Goal: Complete application form: Complete application form

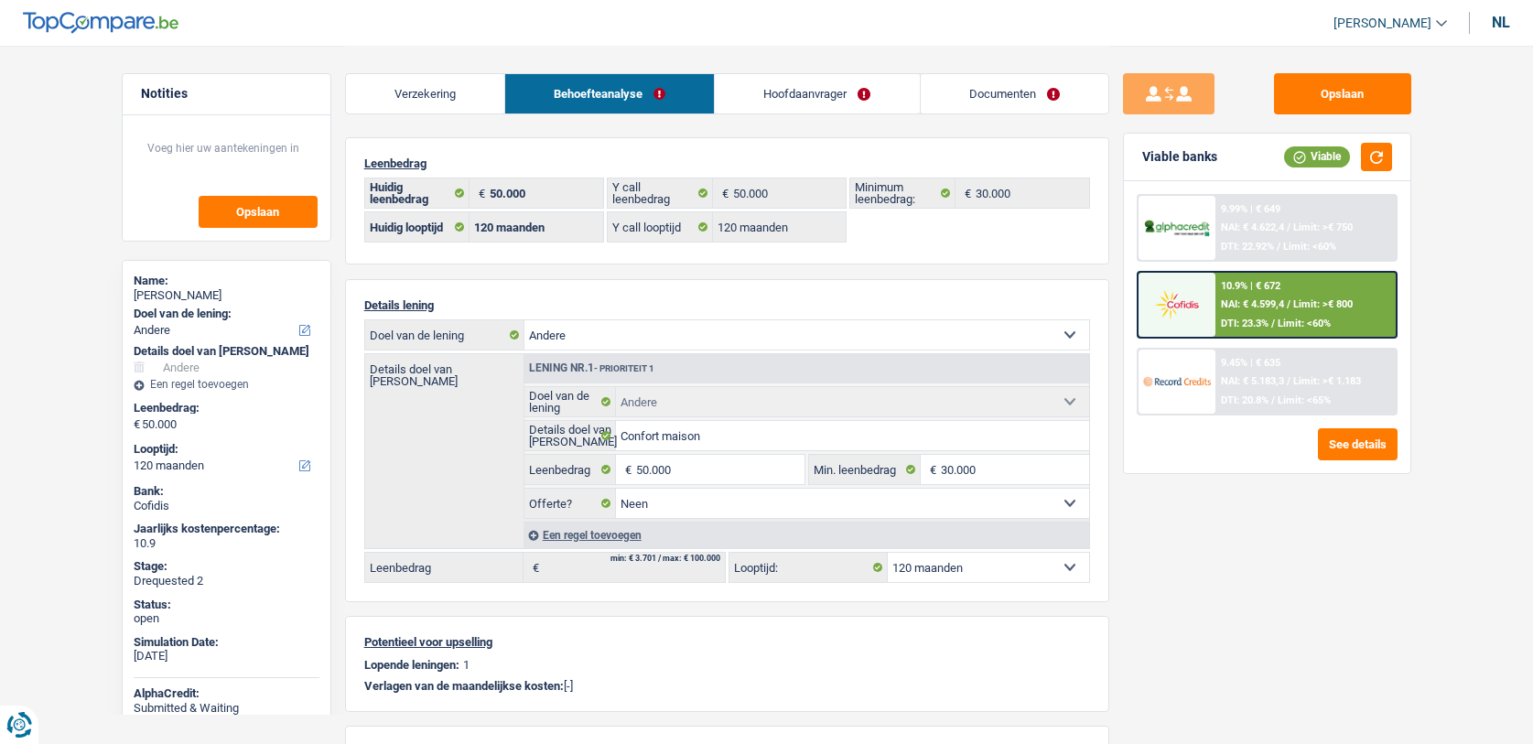
select select "other"
select select "120"
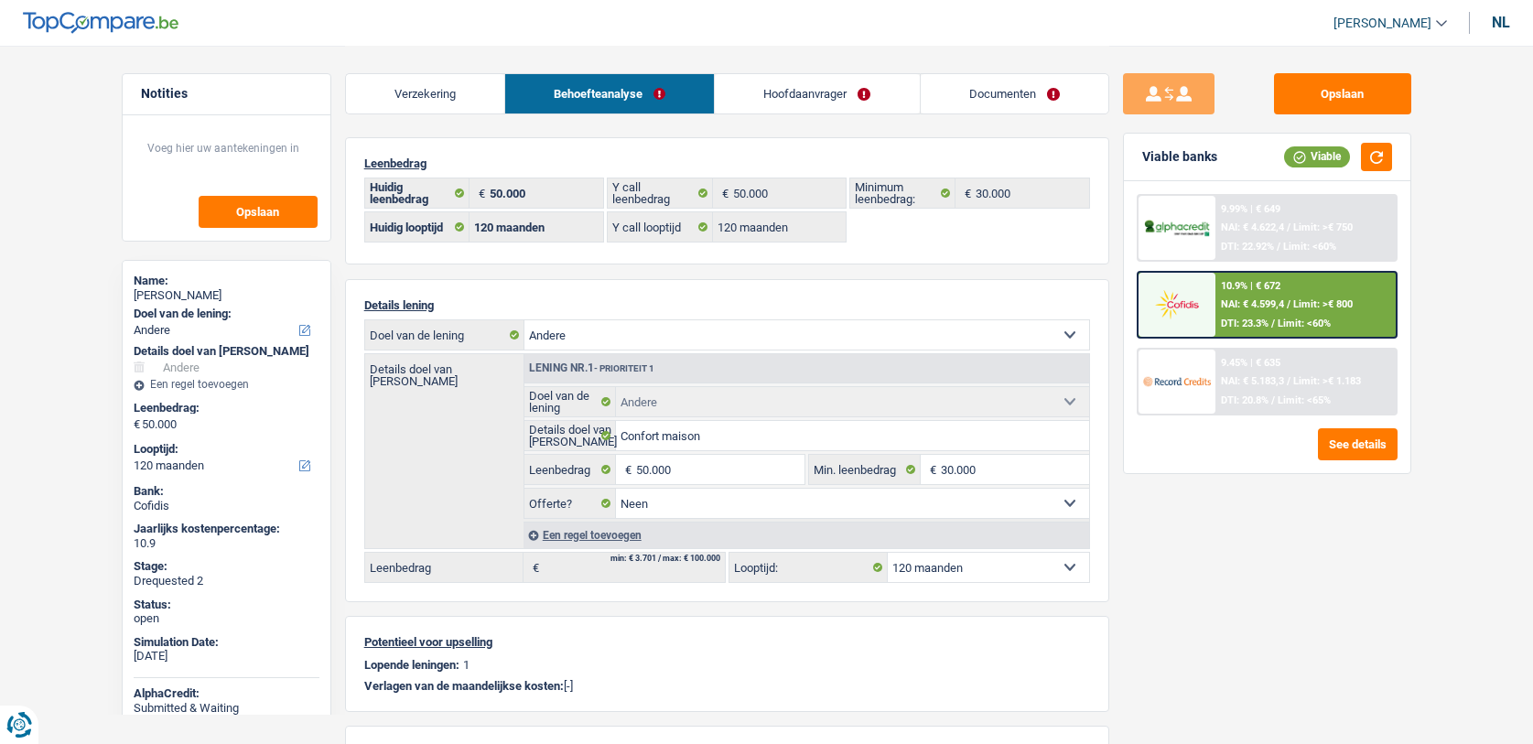
select select "other"
select select "false"
select select "120"
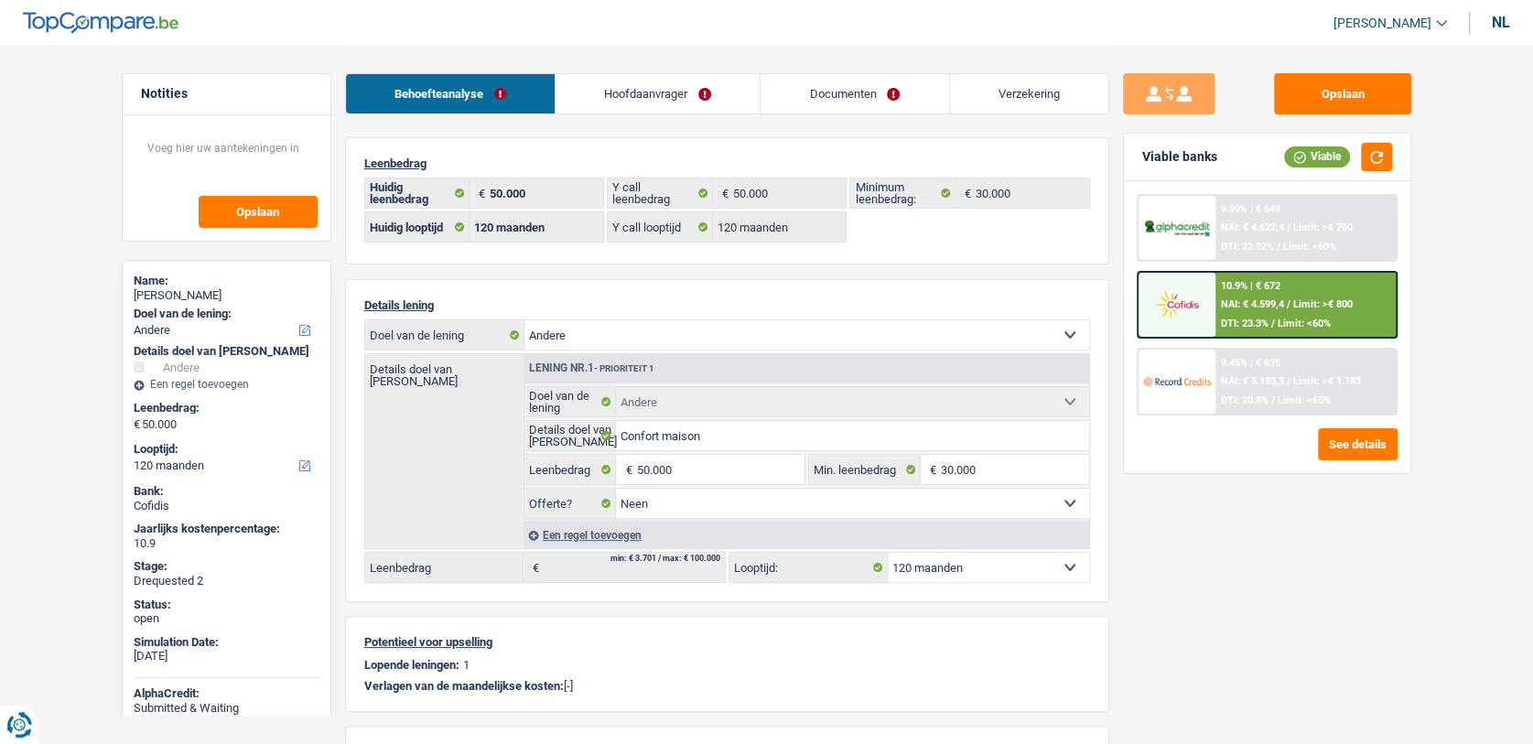
click at [930, 95] on link "Documenten" at bounding box center [855, 93] width 188 height 39
select select "other"
select select "120"
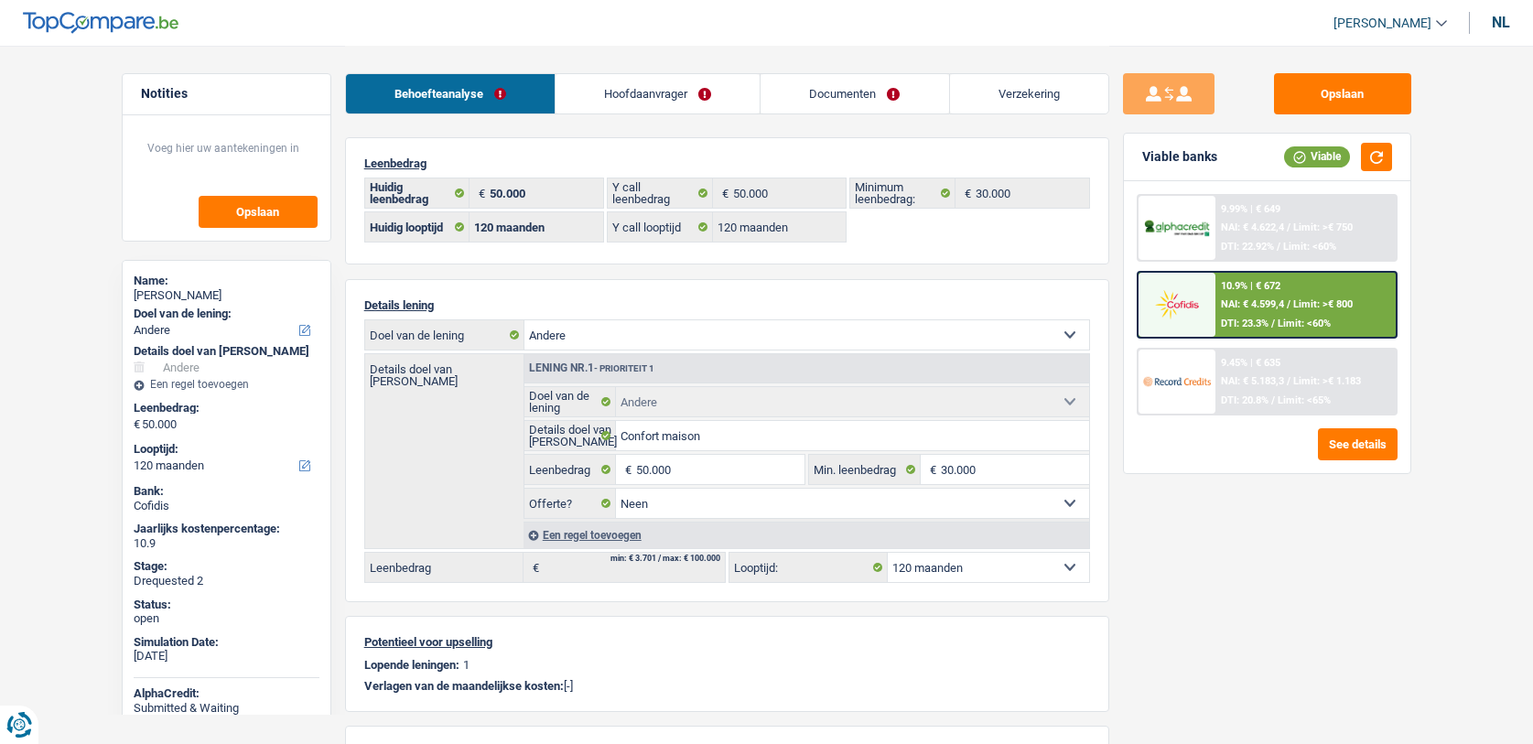
select select "120"
select select "other"
select select "false"
select select "120"
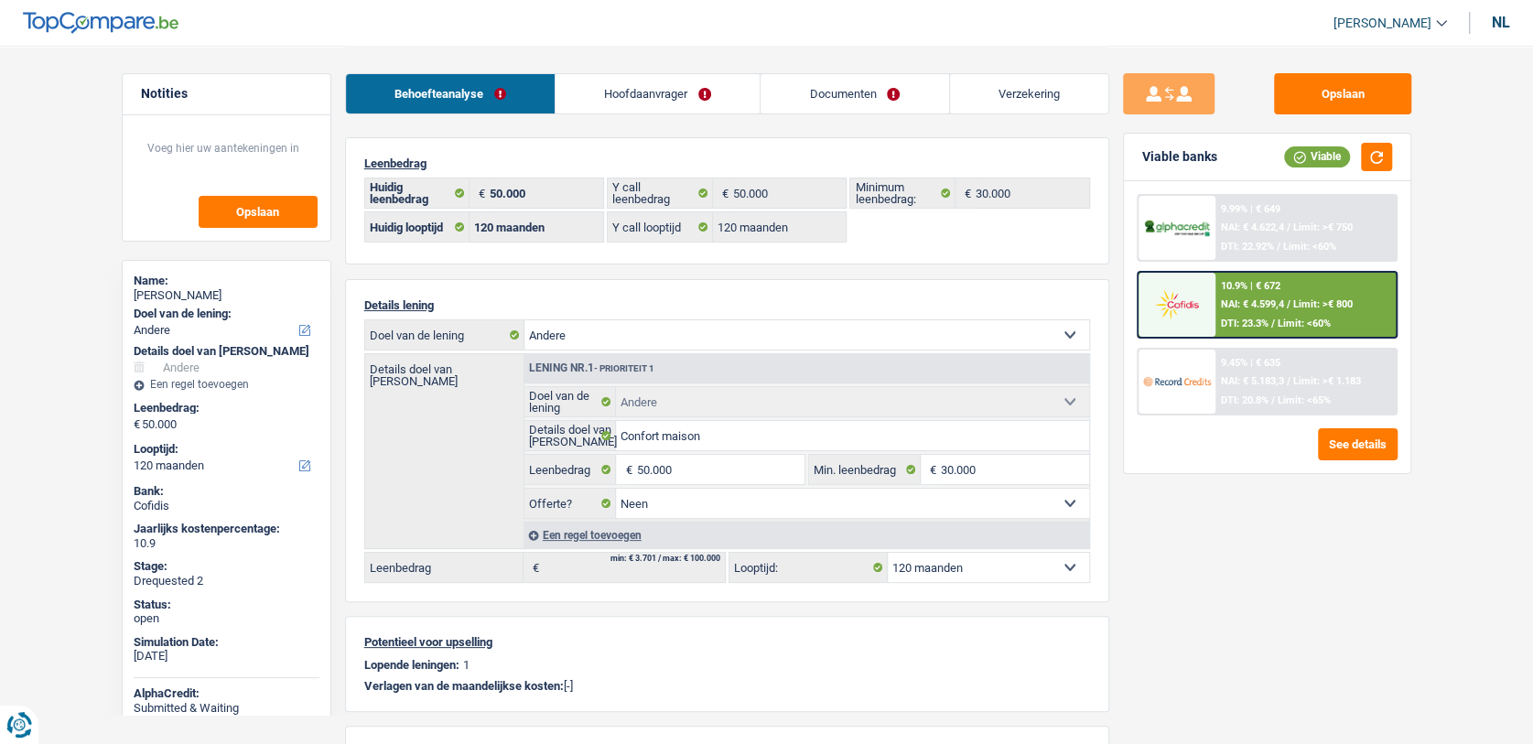
click at [1239, 299] on span "NAI: € 4.599,4" at bounding box center [1252, 304] width 63 height 12
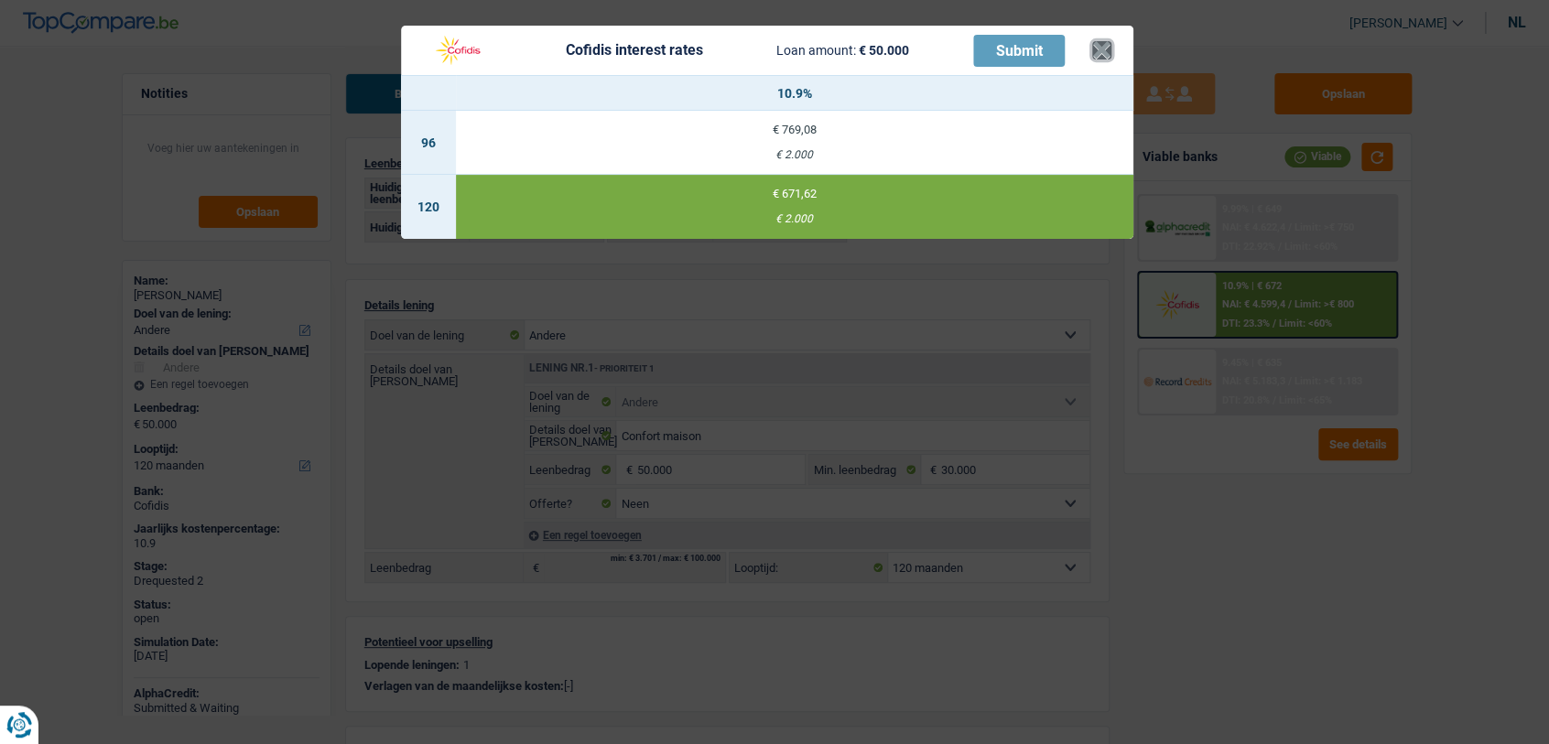
click at [1102, 42] on button "×" at bounding box center [1101, 50] width 19 height 18
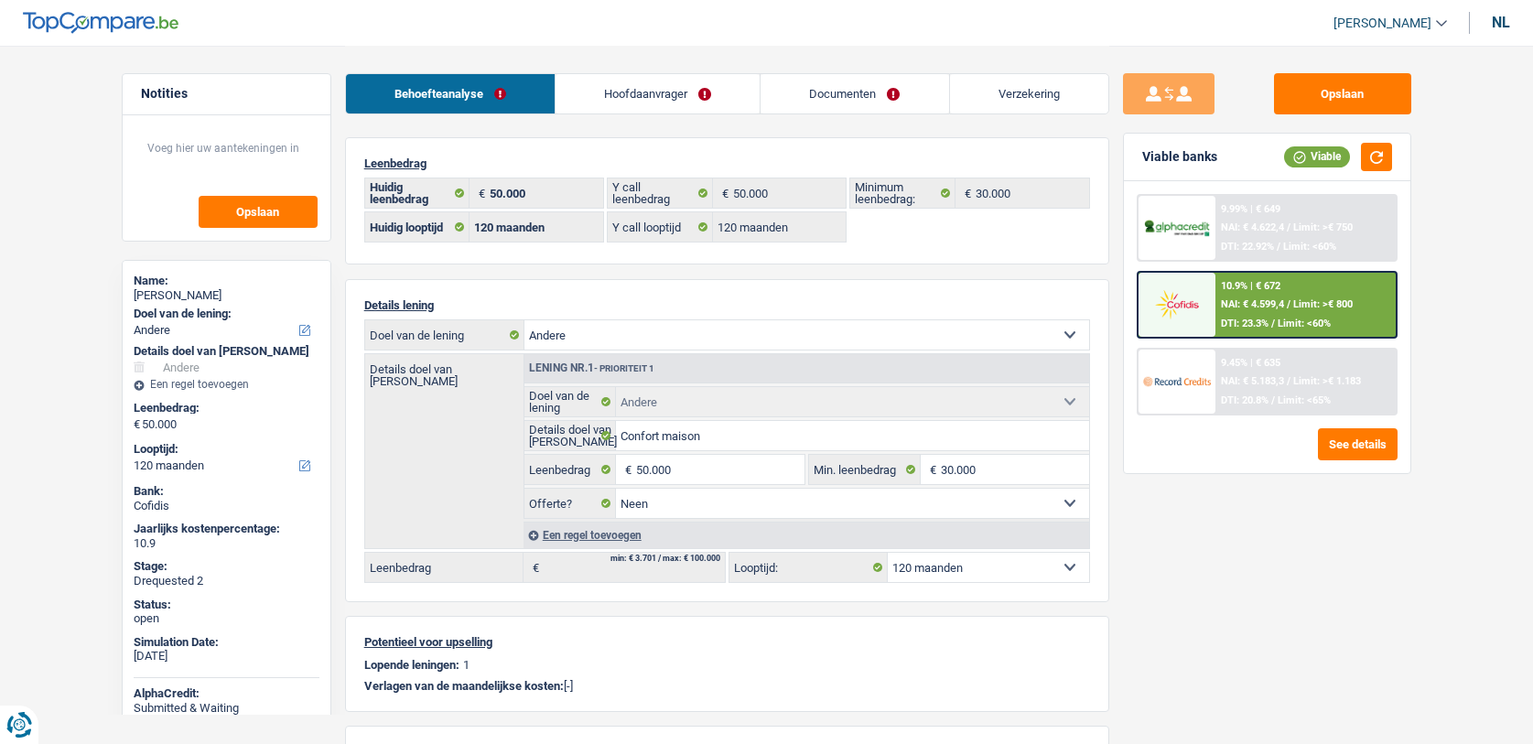
select select "other"
select select "120"
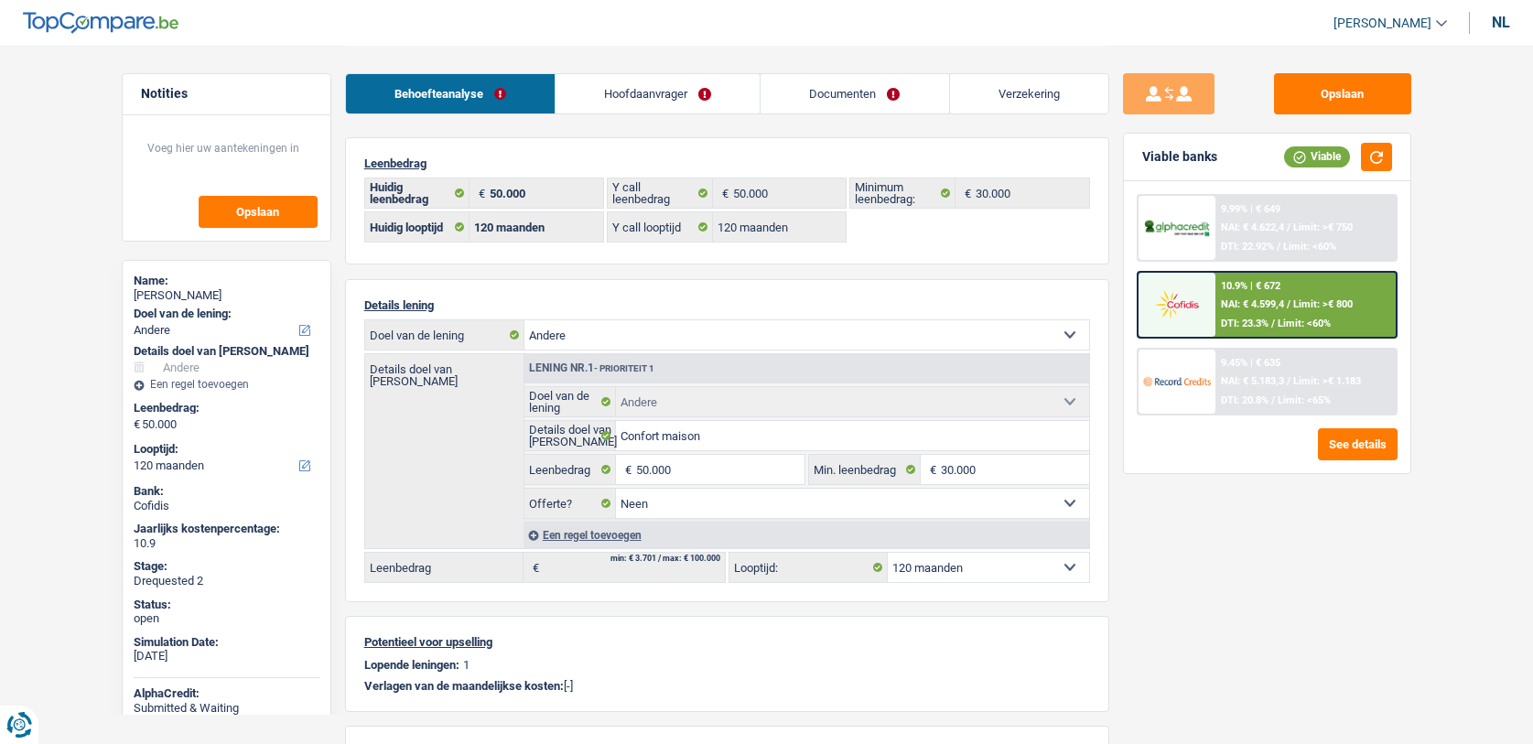
select select "other"
select select "false"
click at [1239, 227] on span "NAI: € 4.622,4" at bounding box center [1252, 228] width 63 height 12
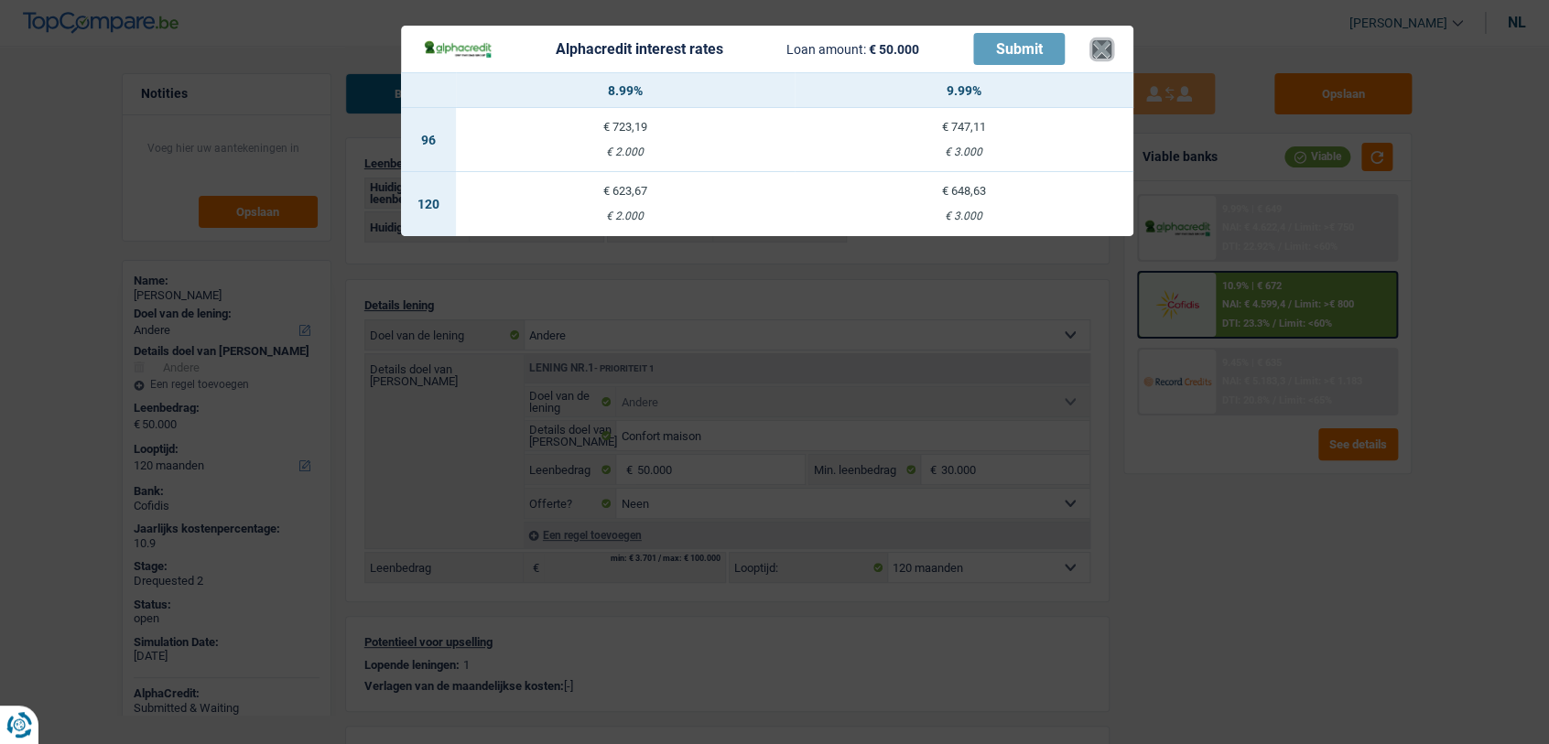
click at [1100, 49] on button "×" at bounding box center [1101, 49] width 19 height 18
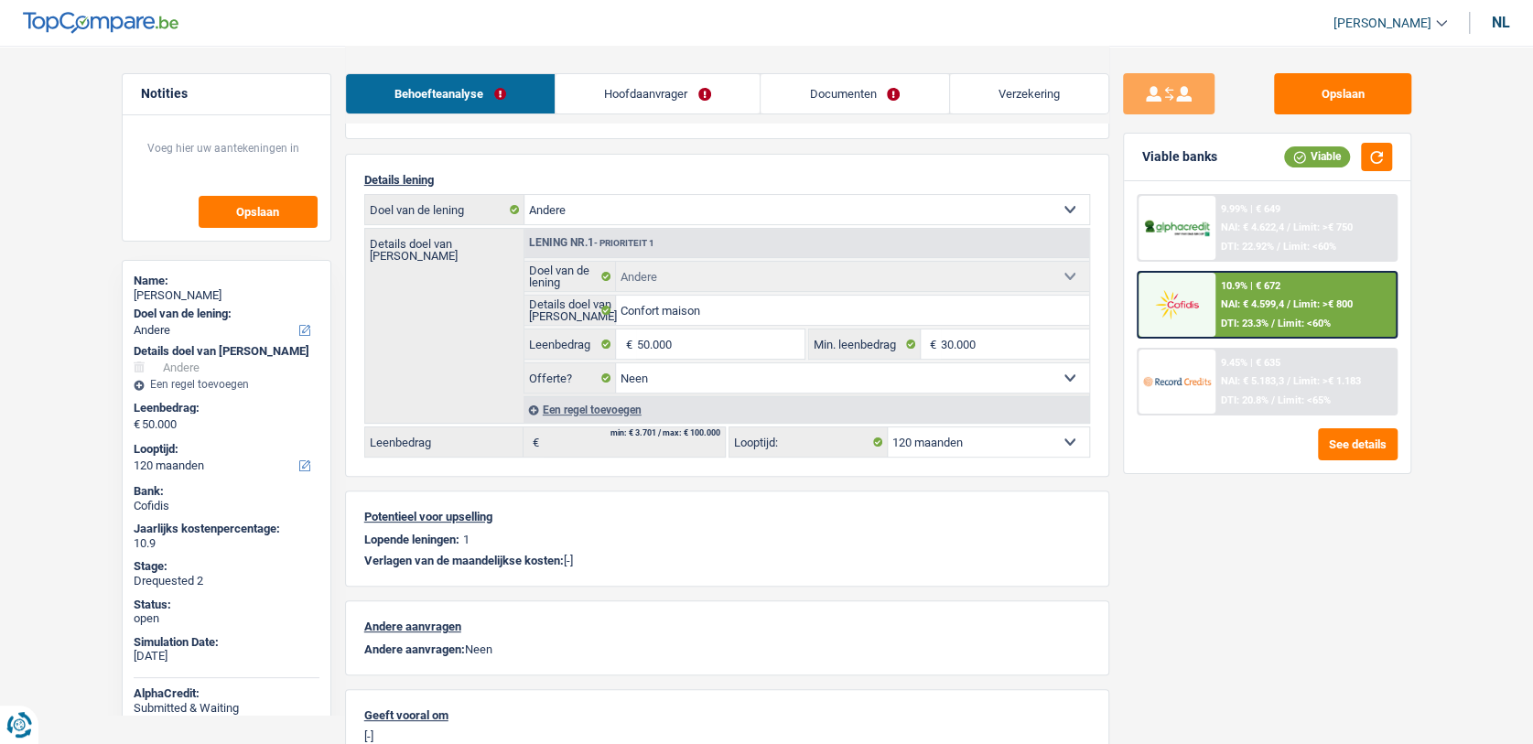
scroll to position [203, 0]
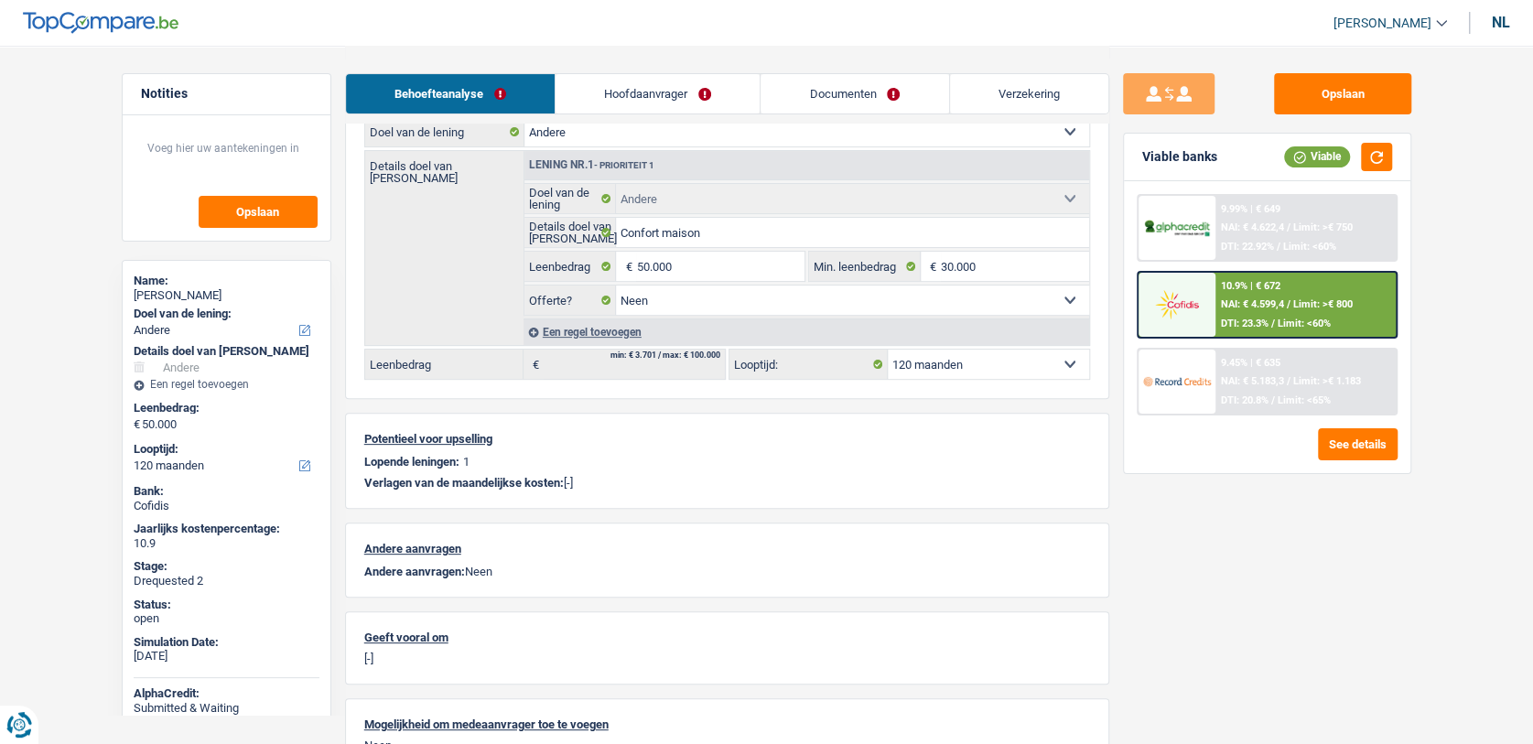
click at [951, 352] on select "12 maanden 18 maanden 24 maanden 30 maanden 36 maanden 42 maanden 48 maanden 60…" at bounding box center [988, 364] width 201 height 29
select select "36"
click at [888, 350] on select "12 maanden 18 maanden 24 maanden 30 maanden 36 maanden 42 maanden 48 maanden 60…" at bounding box center [988, 364] width 201 height 29
select select "36"
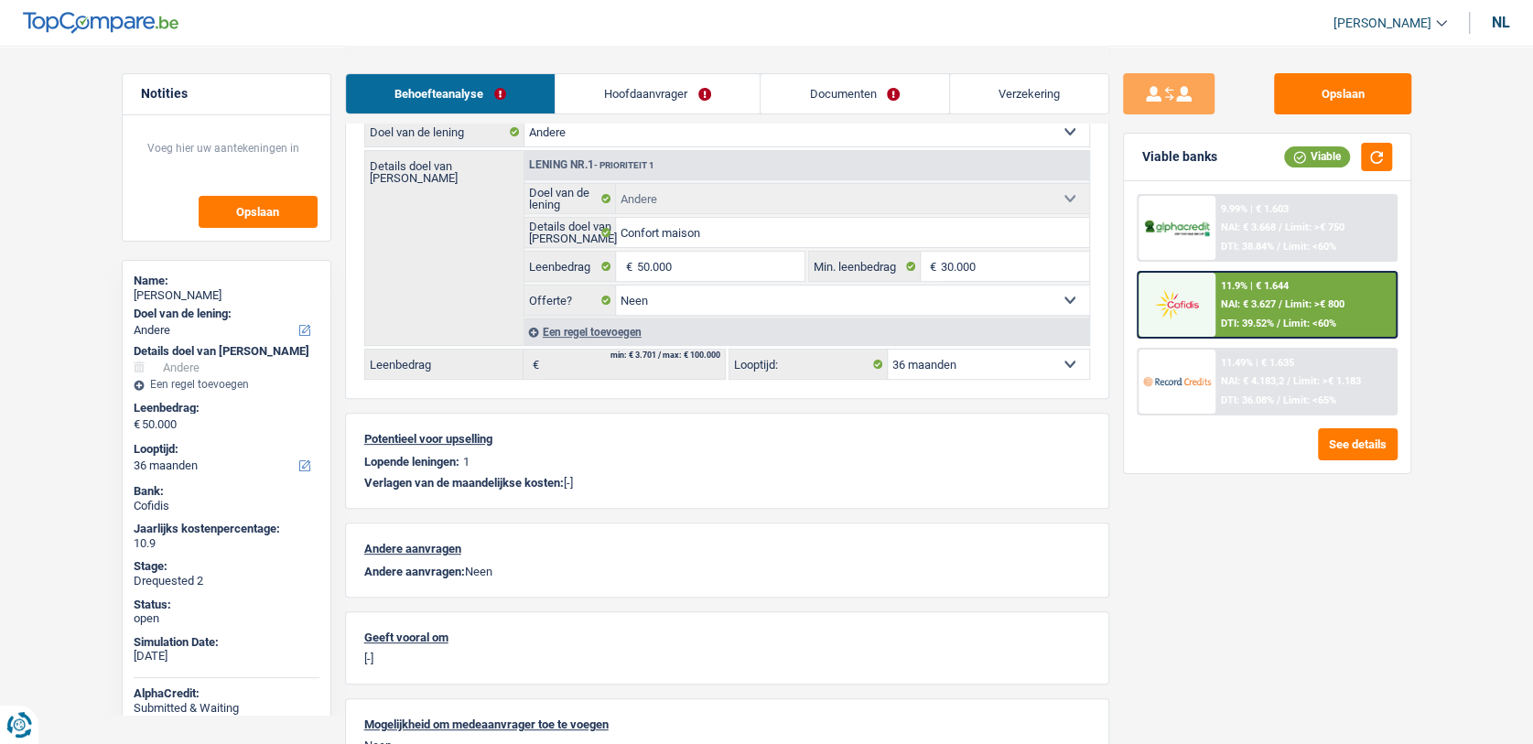
click at [1252, 298] on span "NAI: € 3.627" at bounding box center [1248, 304] width 55 height 12
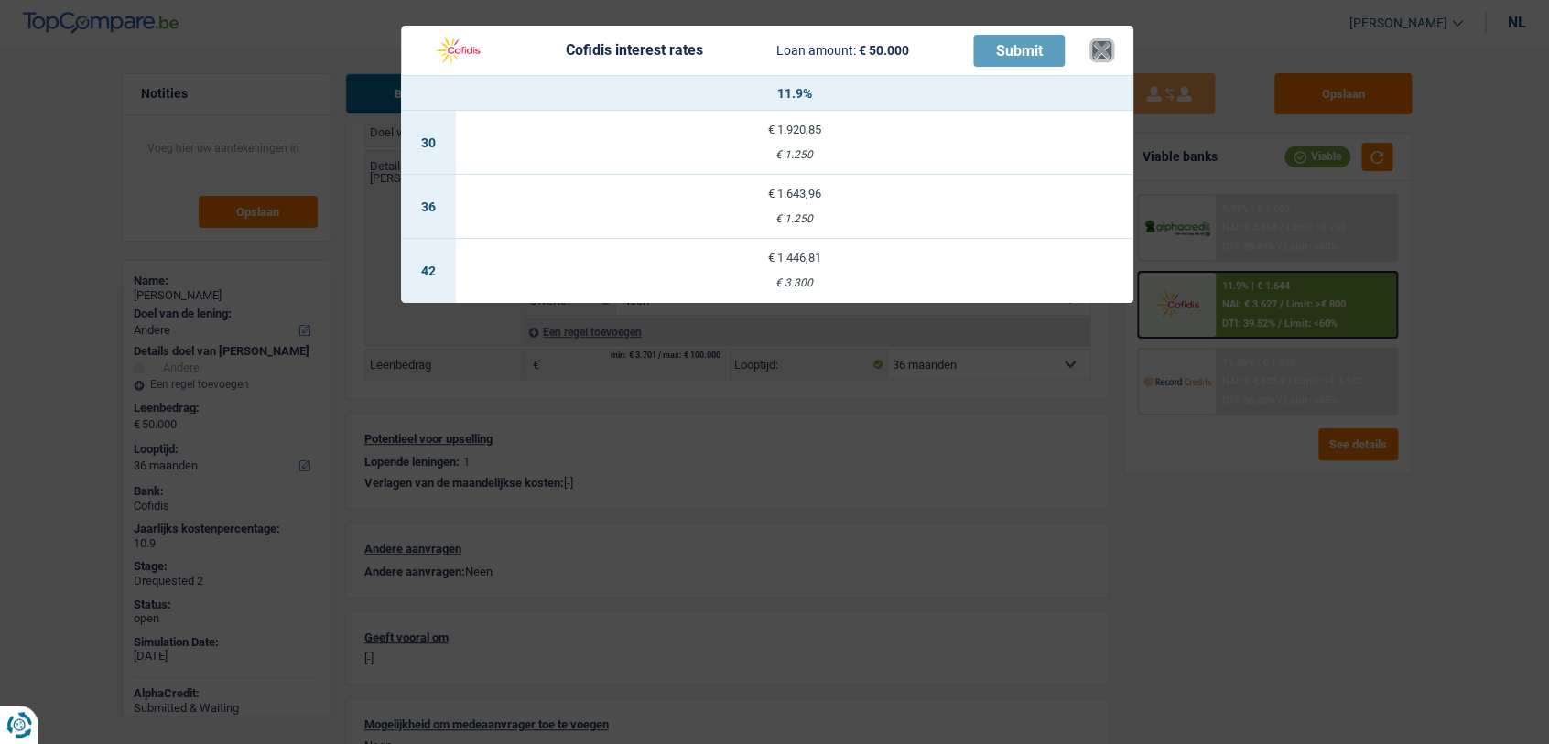
click at [1099, 57] on button "×" at bounding box center [1101, 50] width 19 height 18
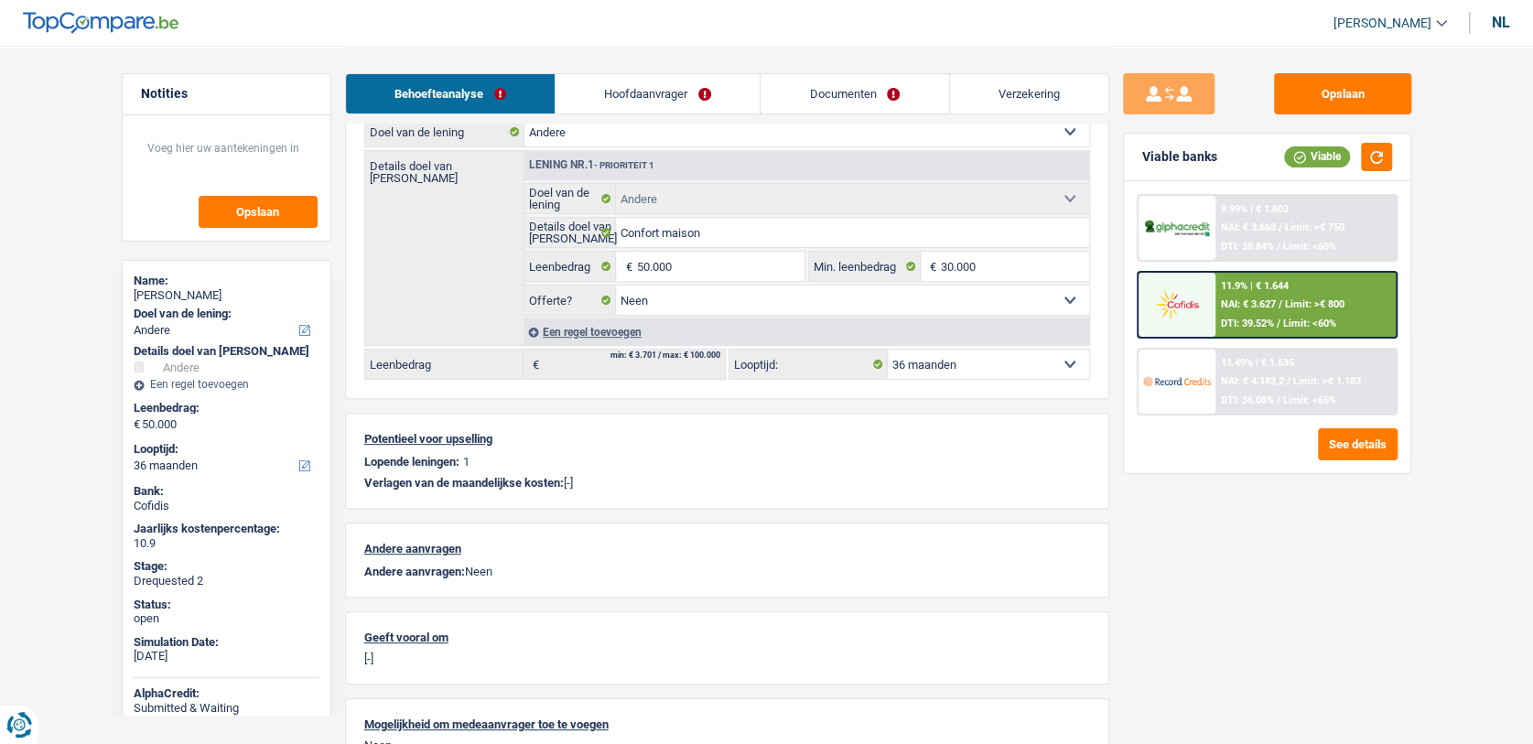
drag, startPoint x: 1004, startPoint y: 360, endPoint x: 1003, endPoint y: 373, distance: 13.8
click at [1004, 360] on select "12 maanden 18 maanden 24 maanden 30 maanden 36 maanden 42 maanden 48 maanden 60…" at bounding box center [988, 364] width 201 height 29
select select "120"
click at [888, 350] on select "12 maanden 18 maanden 24 maanden 30 maanden 36 maanden 42 maanden 48 maanden 60…" at bounding box center [988, 364] width 201 height 29
select select "120"
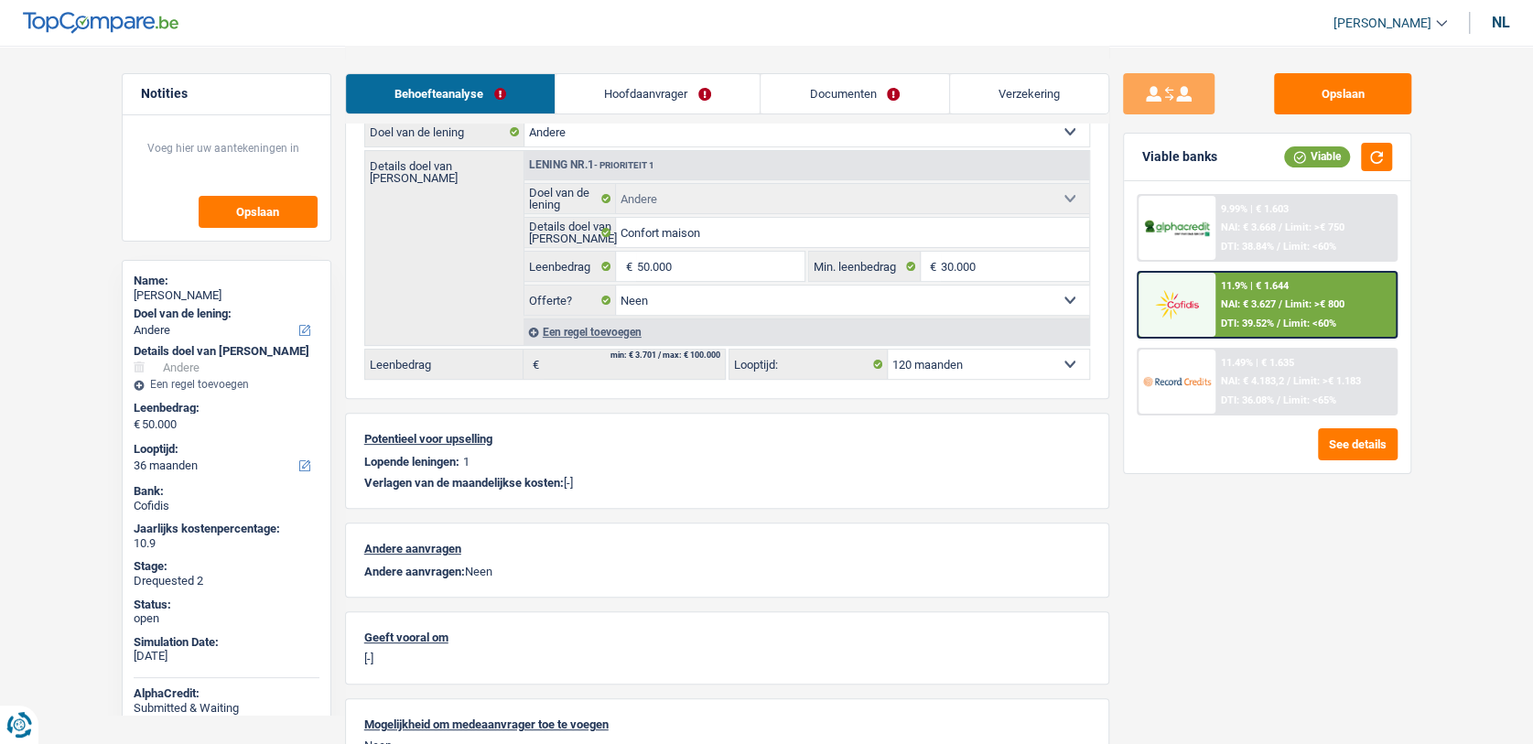
select select "120"
click at [1206, 298] on img at bounding box center [1177, 304] width 68 height 34
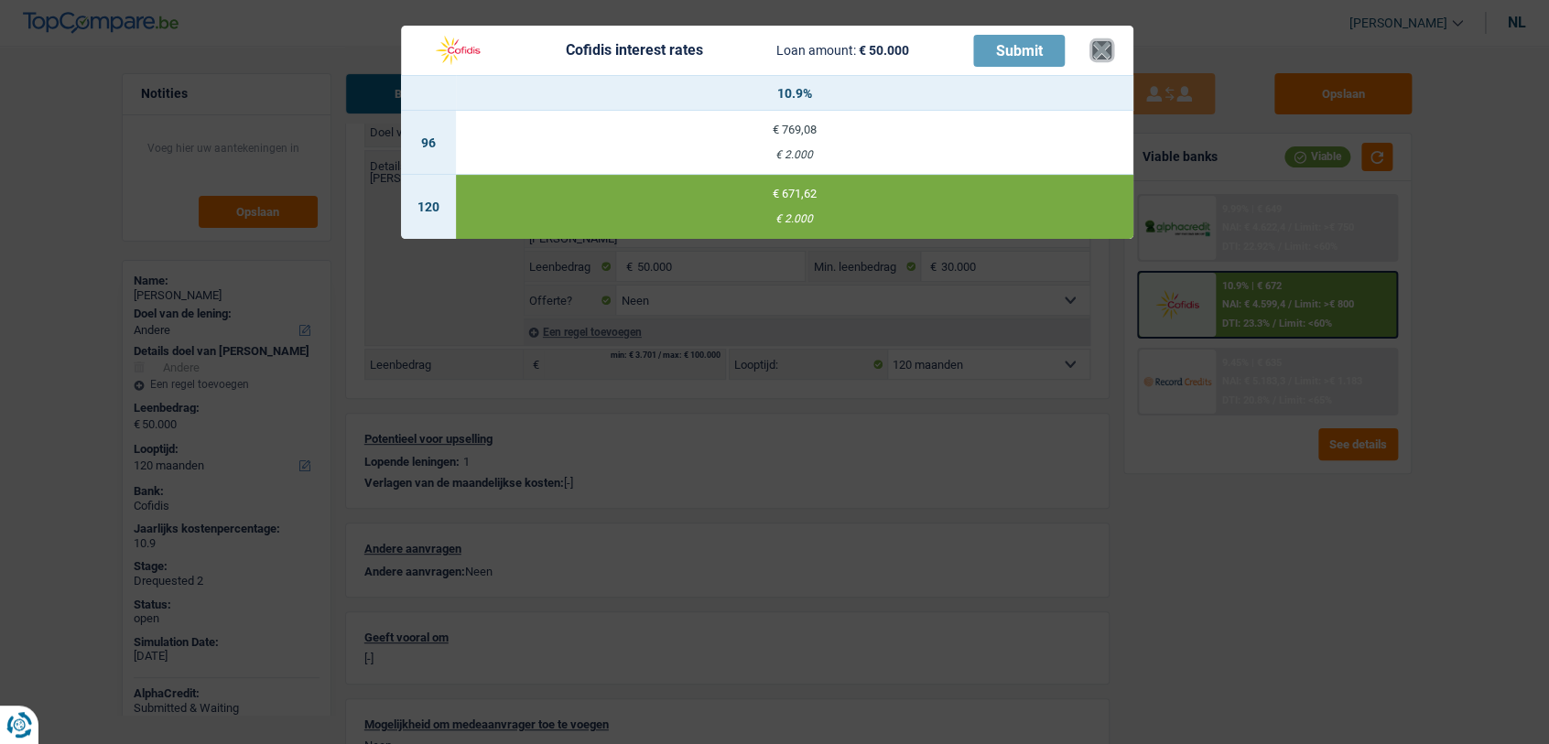
click at [1106, 59] on button "×" at bounding box center [1101, 50] width 19 height 18
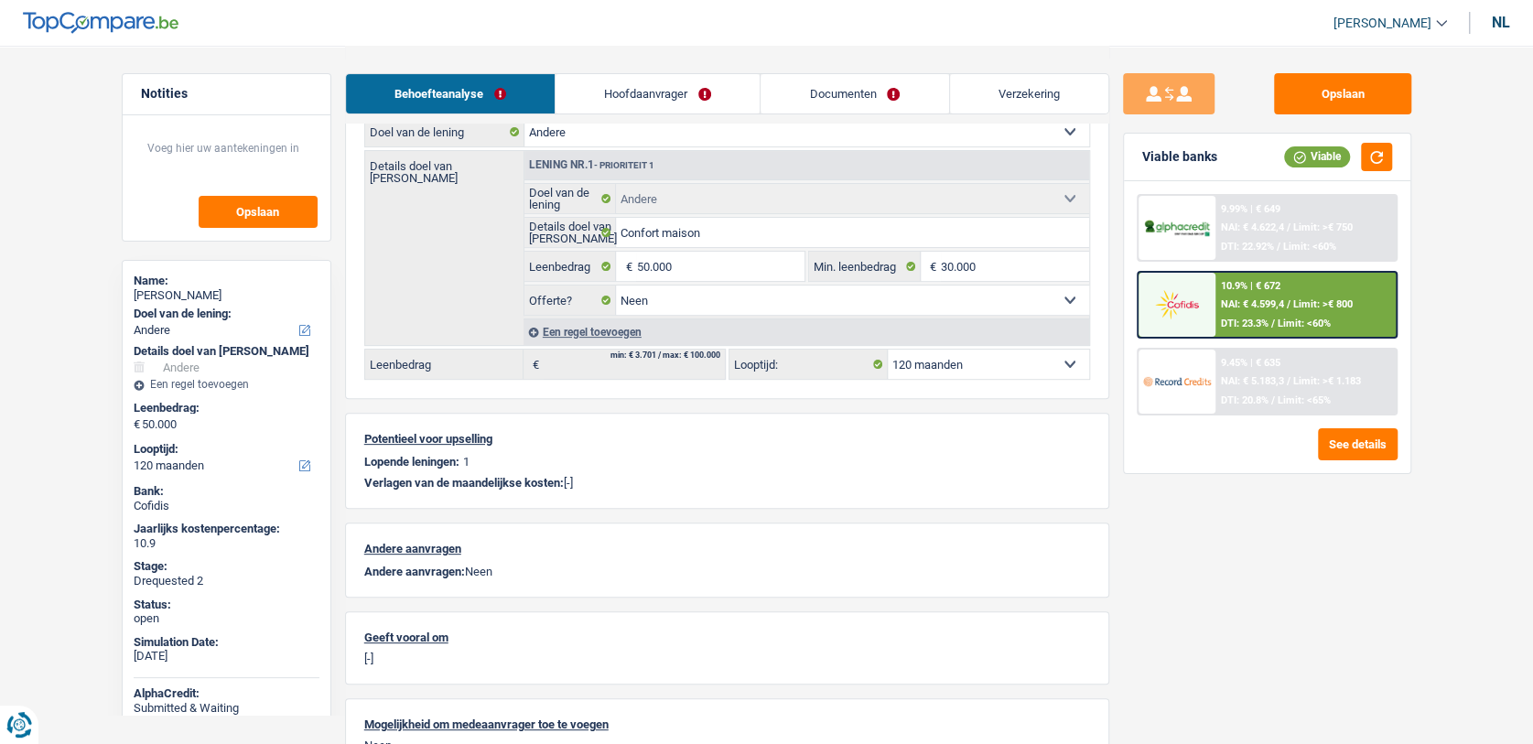
drag, startPoint x: 959, startPoint y: 360, endPoint x: 958, endPoint y: 379, distance: 19.2
click at [959, 360] on select "12 maanden 18 maanden 24 maanden 30 maanden 36 maanden 42 maanden 48 maanden 60…" at bounding box center [988, 364] width 201 height 29
select select "72"
click at [888, 350] on select "12 maanden 18 maanden 24 maanden 30 maanden 36 maanden 42 maanden 48 maanden 60…" at bounding box center [988, 364] width 201 height 29
select select "72"
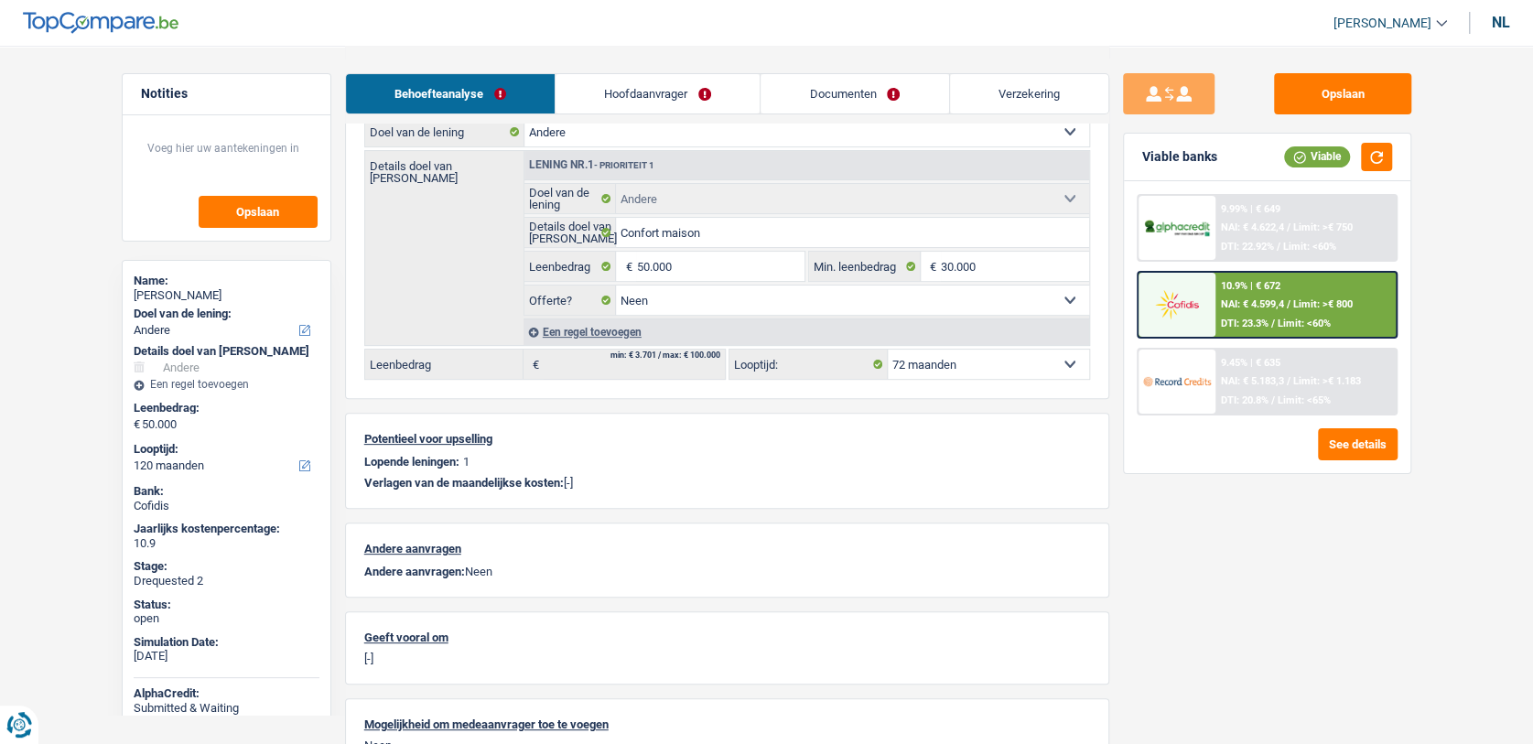
select select "72"
click at [1229, 313] on div "9.9% | € 913 NAI: € 4.357,8 / Limit: >€ 800 DTI: 27.33% / Limit: <60%" at bounding box center [1306, 305] width 180 height 64
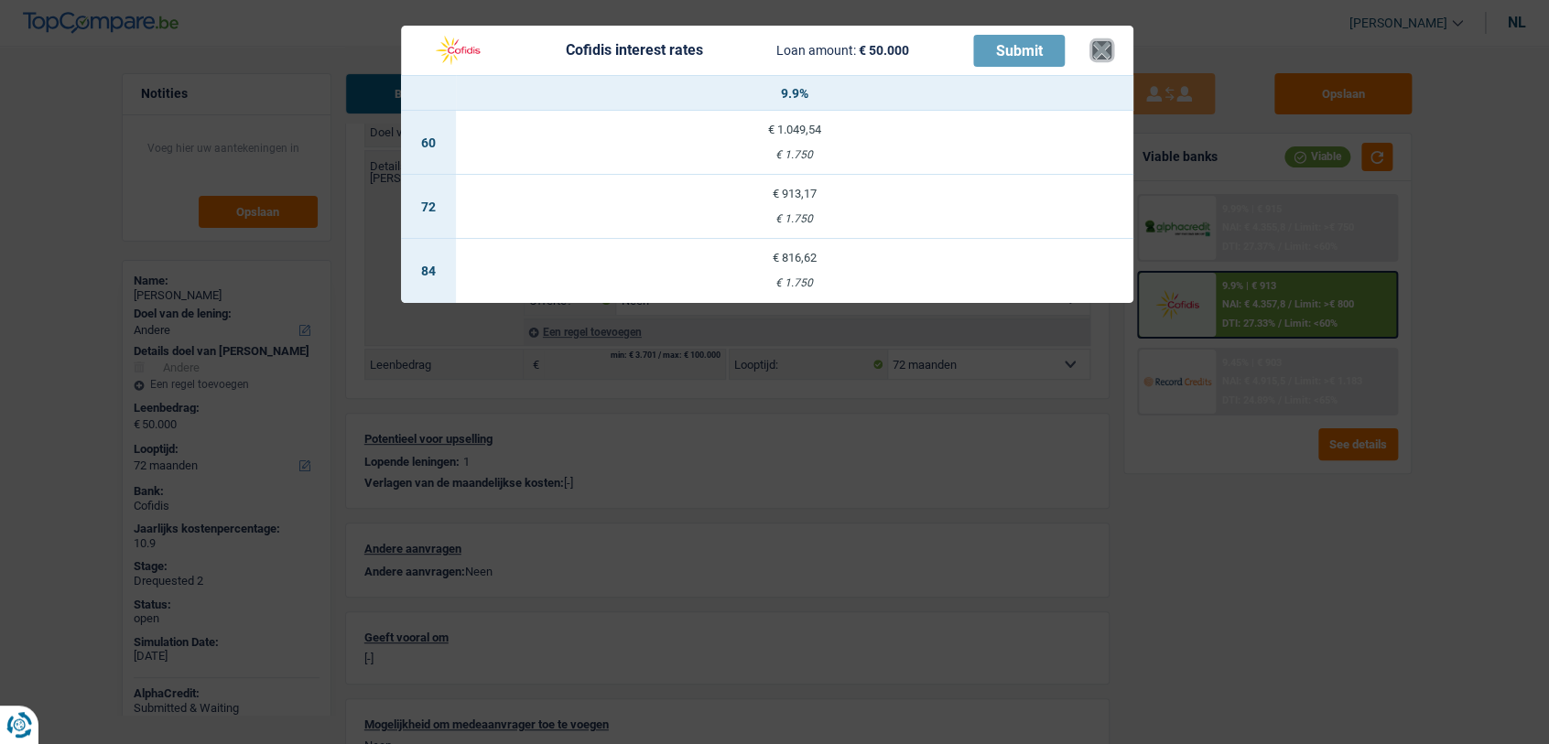
click at [1098, 57] on button "×" at bounding box center [1101, 50] width 19 height 18
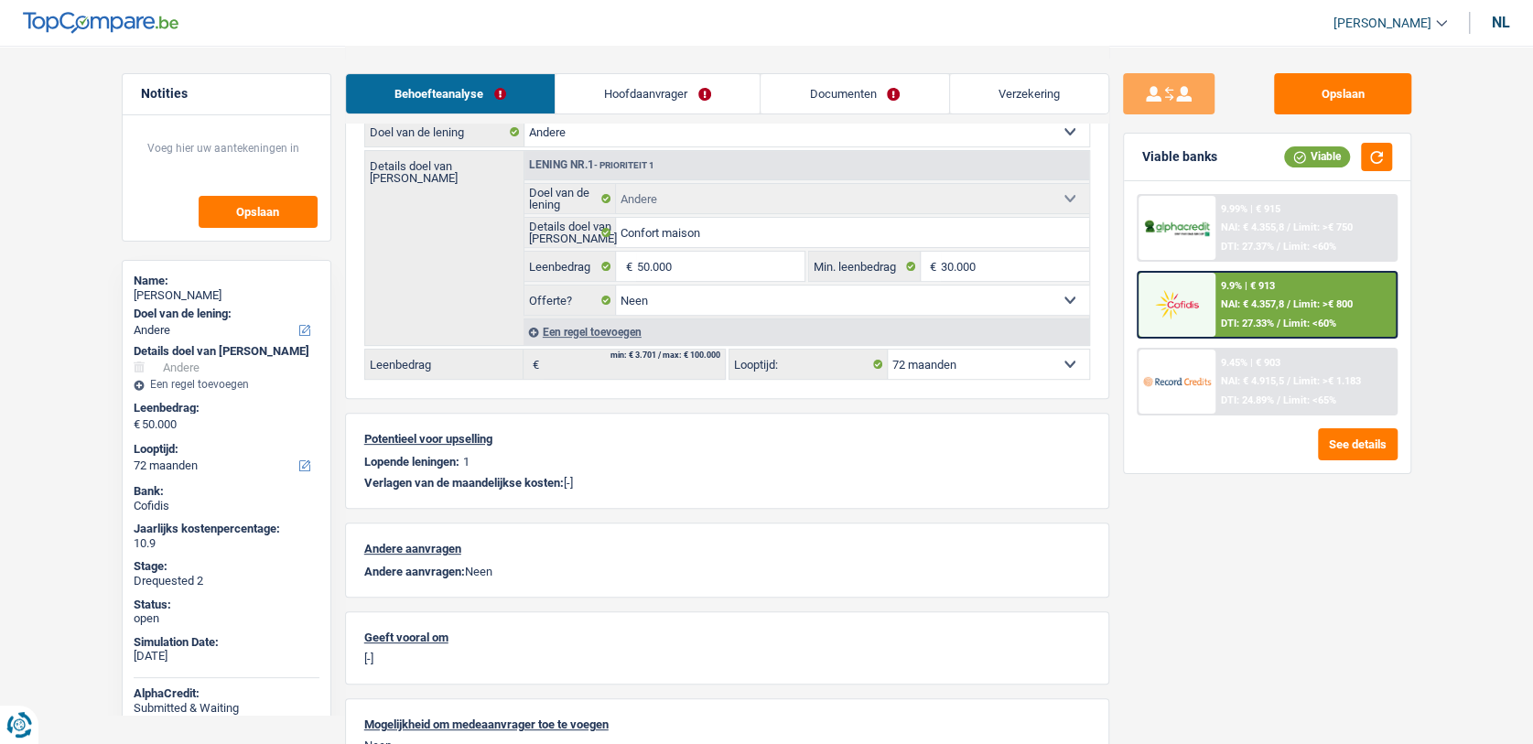
click at [1007, 367] on select "12 maanden 18 maanden 24 maanden 30 maanden 36 maanden 42 maanden 48 maanden 60…" at bounding box center [988, 364] width 201 height 29
select select "120"
click at [888, 350] on select "12 maanden 18 maanden 24 maanden 30 maanden 36 maanden 42 maanden 48 maanden 60…" at bounding box center [988, 364] width 201 height 29
select select "120"
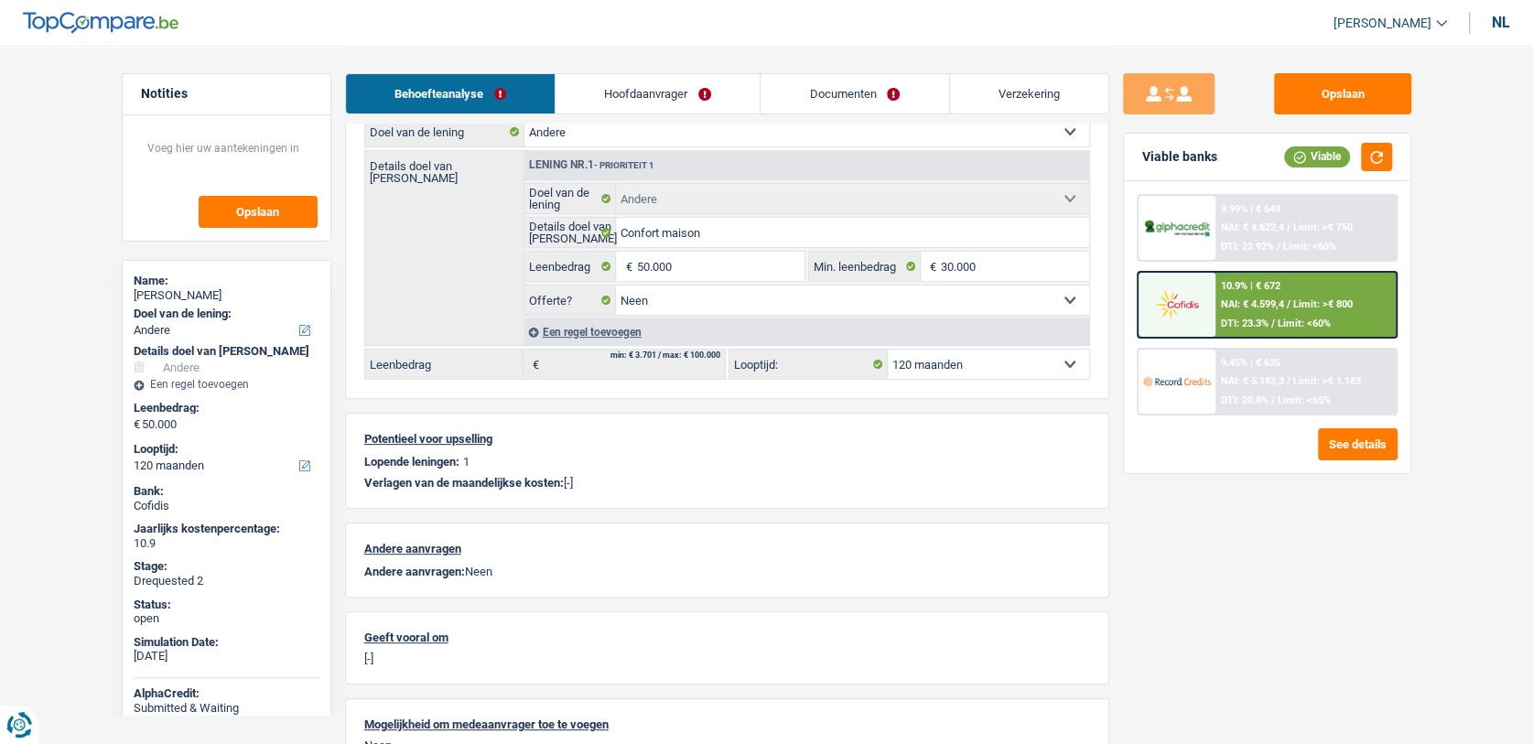
click at [1256, 294] on div "10.9% | € 672 NAI: € 4.599,4 / Limit: >€ 800 DTI: 23.3% / Limit: <60%" at bounding box center [1306, 305] width 180 height 64
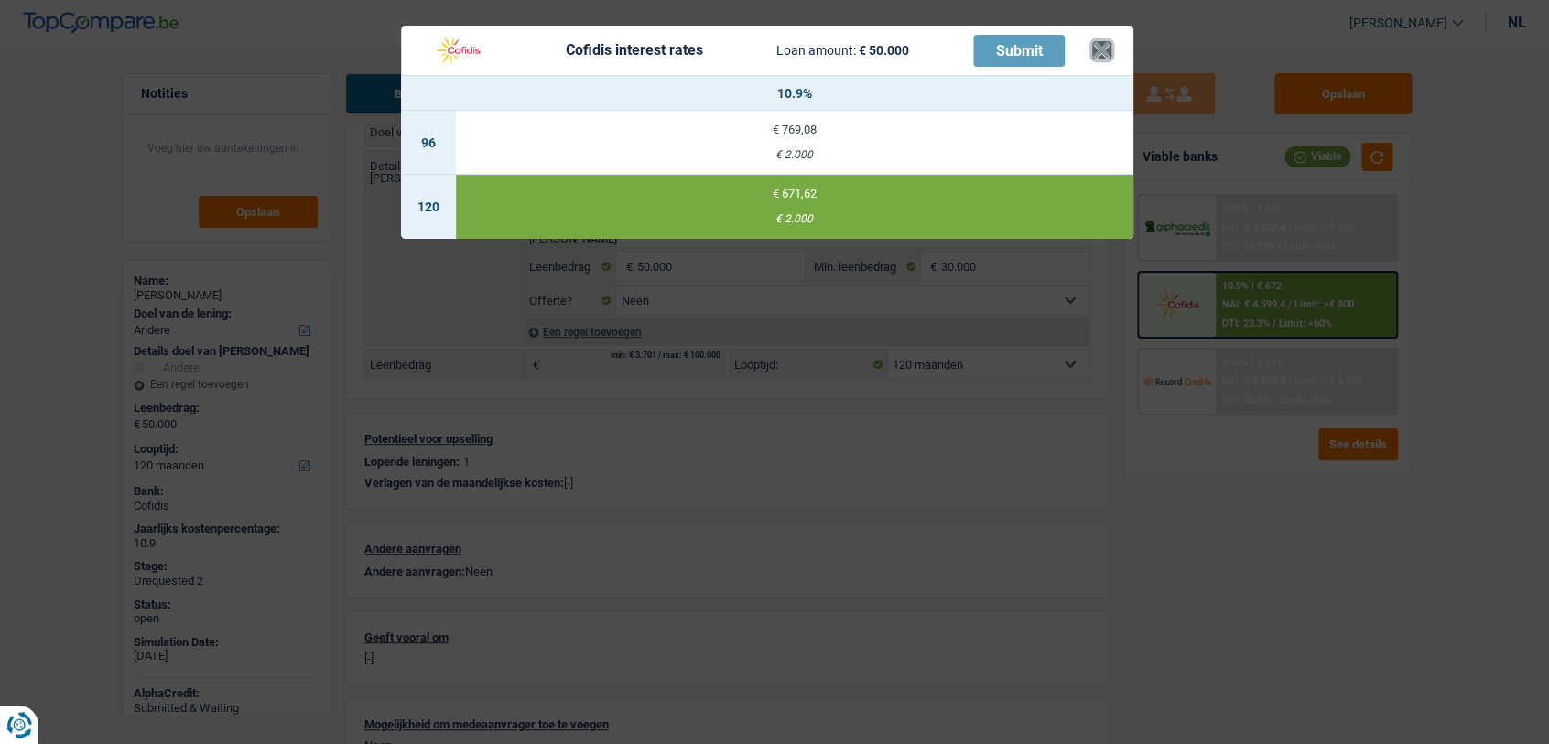
click at [1100, 53] on button "×" at bounding box center [1101, 50] width 19 height 18
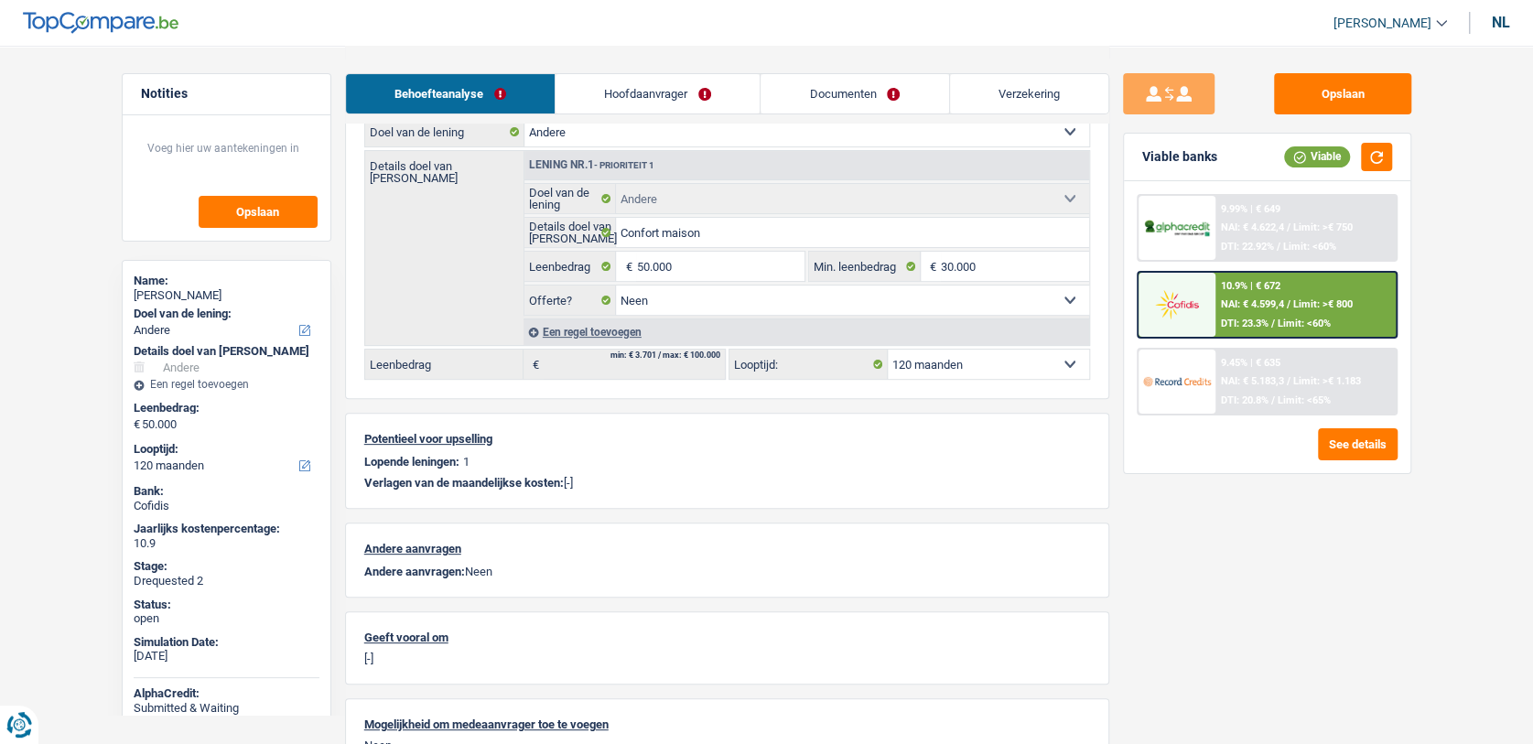
click at [980, 369] on select "12 maanden 18 maanden 24 maanden 30 maanden 36 maanden 42 maanden 48 maanden 60…" at bounding box center [988, 364] width 201 height 29
select select "84"
click at [888, 350] on select "12 maanden 18 maanden 24 maanden 30 maanden 36 maanden 42 maanden 48 maanden 60…" at bounding box center [988, 364] width 201 height 29
select select "84"
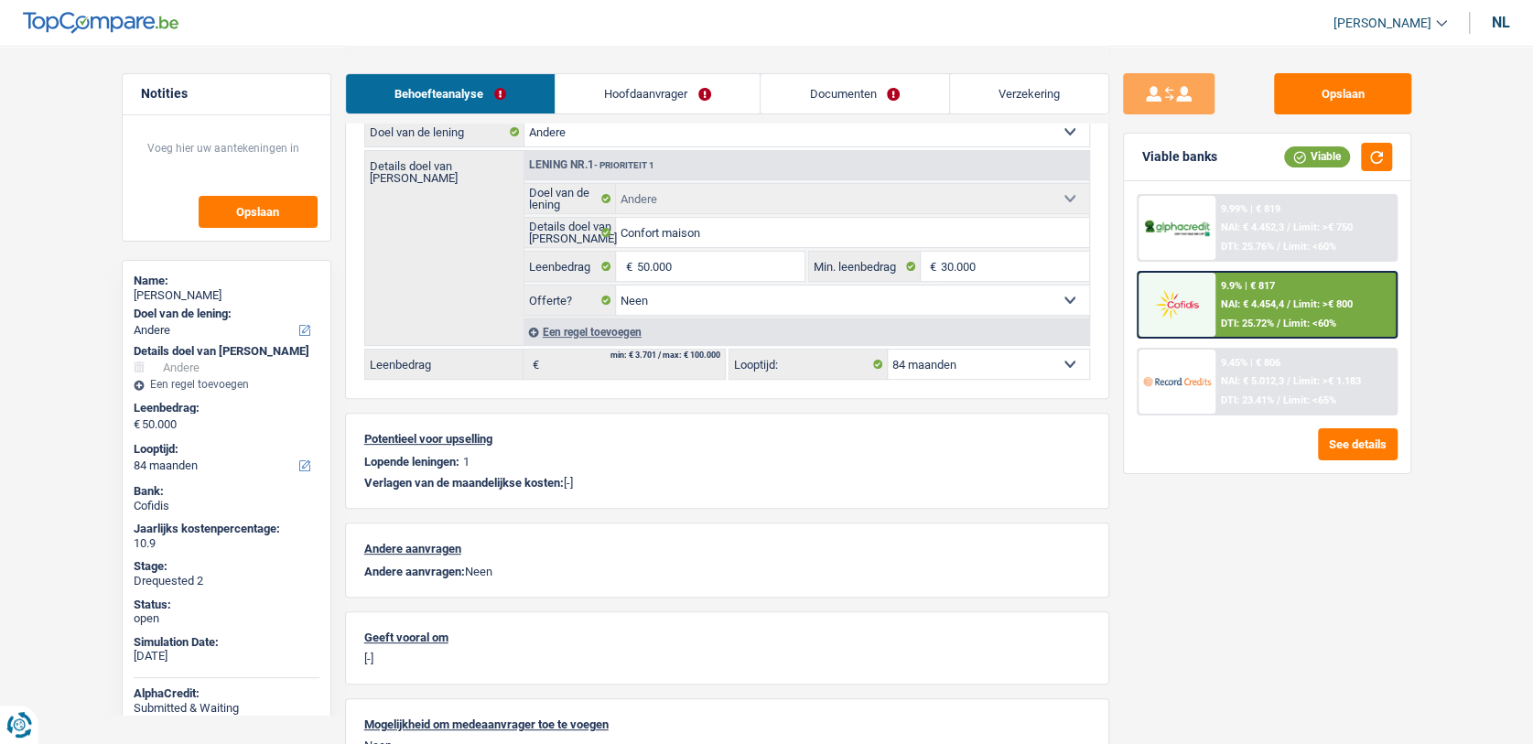
click at [1186, 290] on img at bounding box center [1177, 304] width 68 height 34
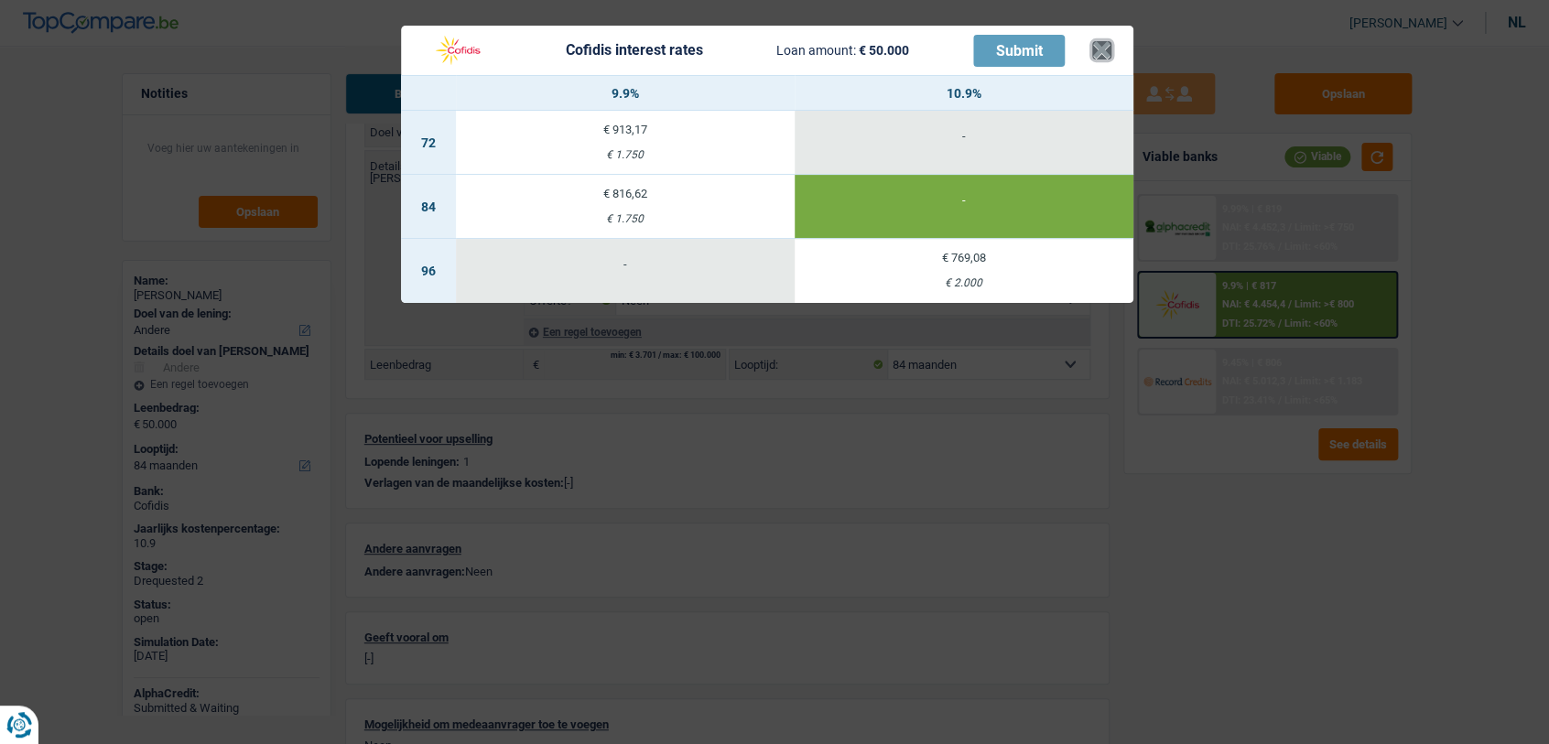
click at [1092, 53] on button "×" at bounding box center [1101, 50] width 19 height 18
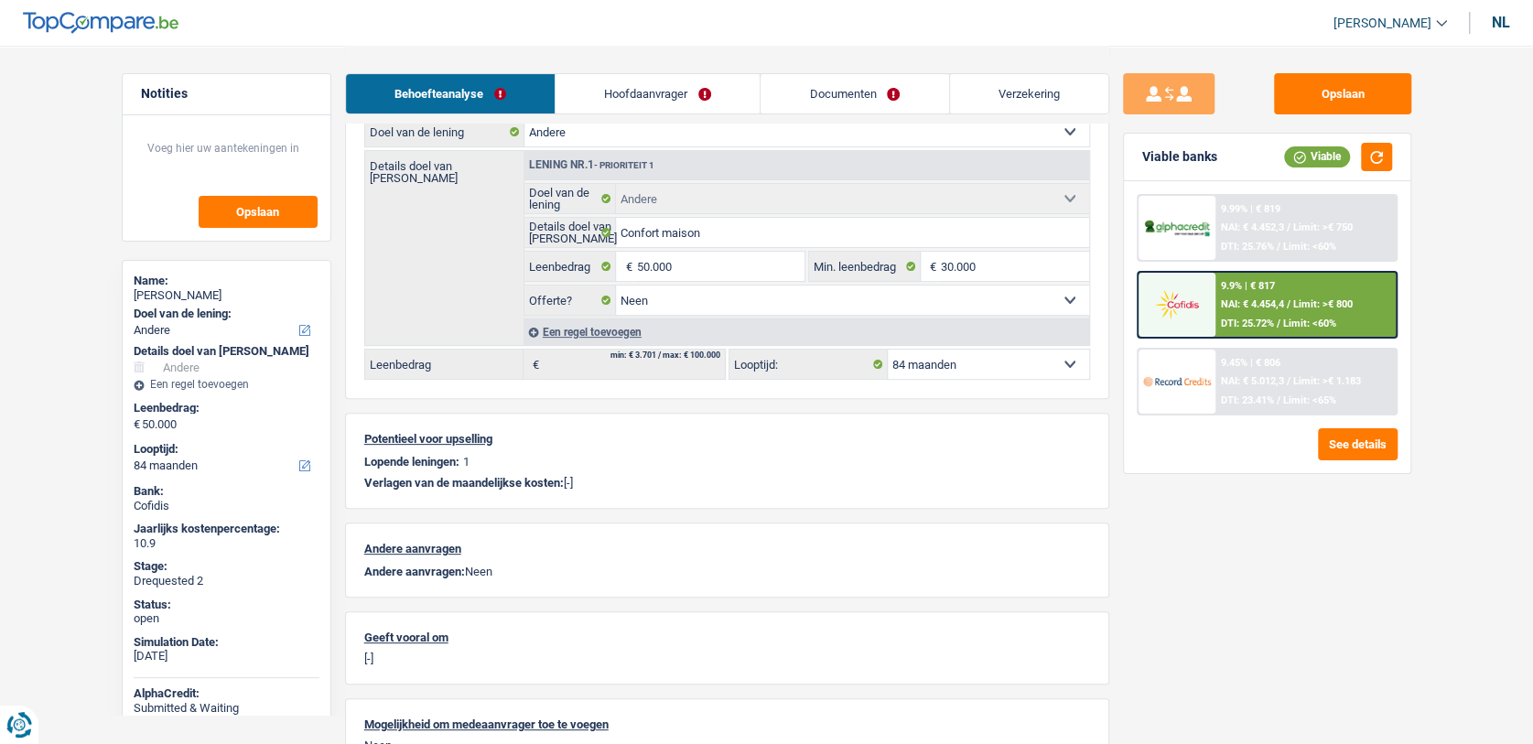
click at [979, 374] on select "12 maanden 18 maanden 24 maanden 30 maanden 36 maanden 42 maanden 48 maanden 60…" at bounding box center [988, 364] width 201 height 29
select select "120"
click at [888, 350] on select "12 maanden 18 maanden 24 maanden 30 maanden 36 maanden 42 maanden 48 maanden 60…" at bounding box center [988, 364] width 201 height 29
select select "120"
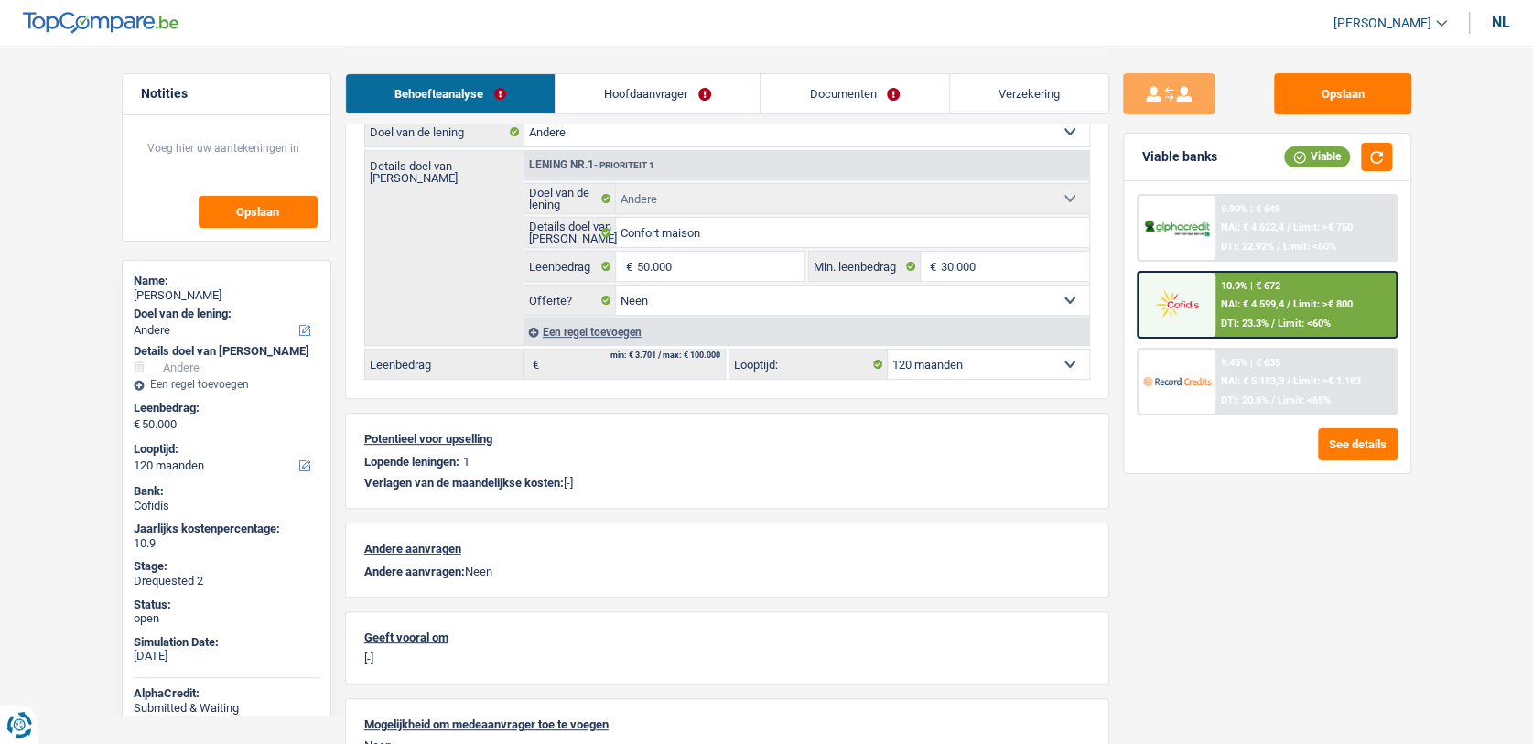
click at [1210, 291] on img at bounding box center [1177, 304] width 68 height 34
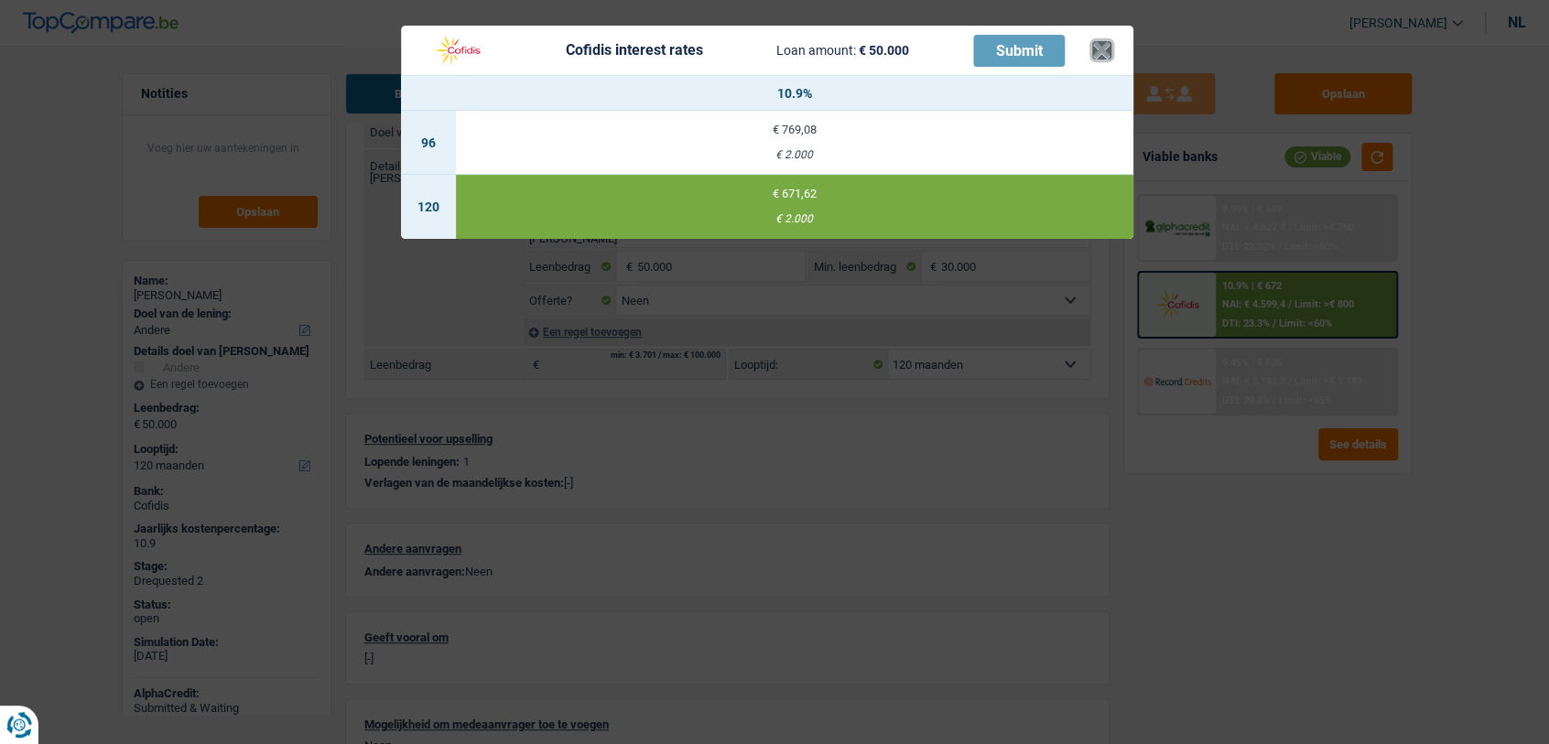
click at [1104, 49] on button "×" at bounding box center [1101, 50] width 19 height 18
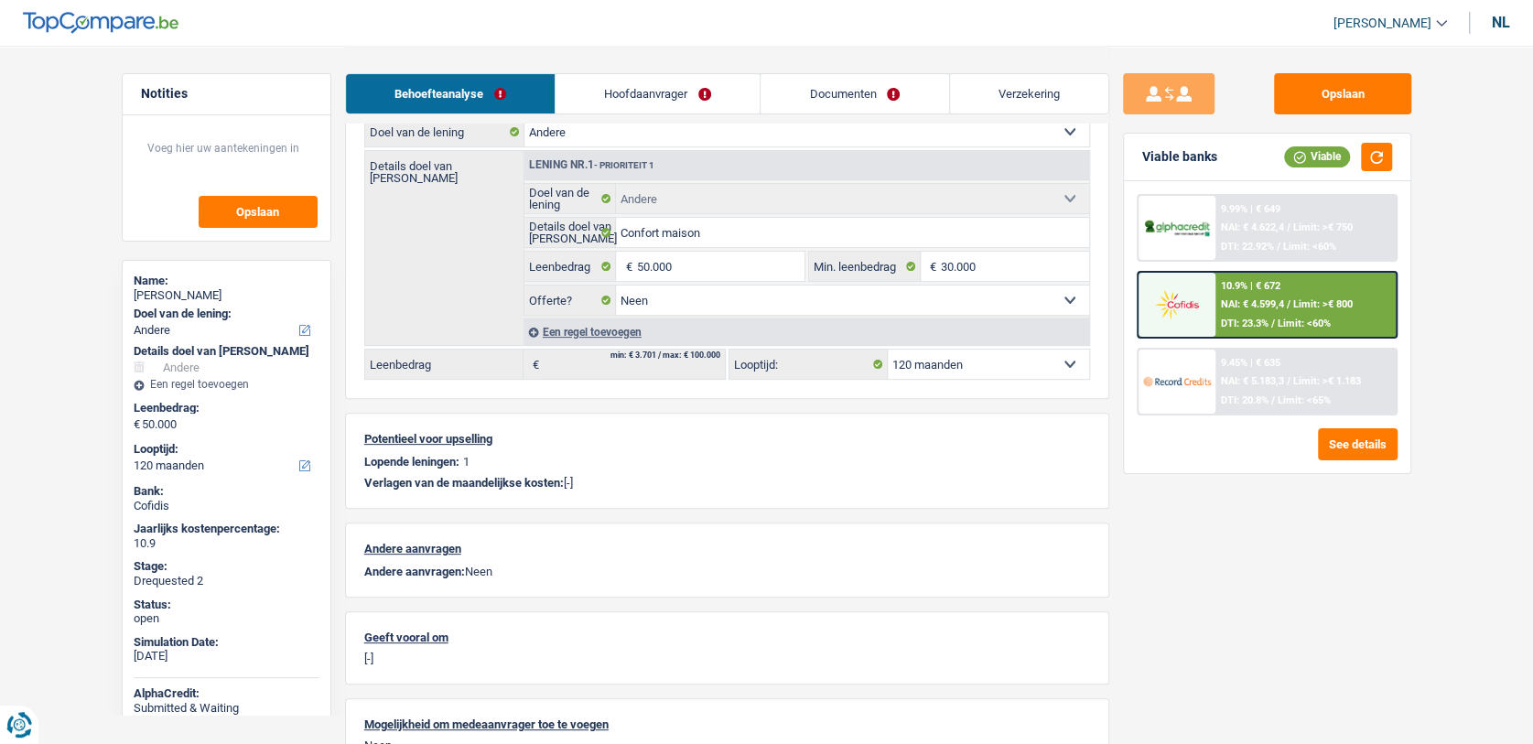
click at [935, 366] on select "12 maanden 18 maanden 24 maanden 30 maanden 36 maanden 42 maanden 48 maanden 60…" at bounding box center [988, 364] width 201 height 29
select select "84"
click at [888, 350] on select "12 maanden 18 maanden 24 maanden 30 maanden 36 maanden 42 maanden 48 maanden 60…" at bounding box center [988, 364] width 201 height 29
select select "84"
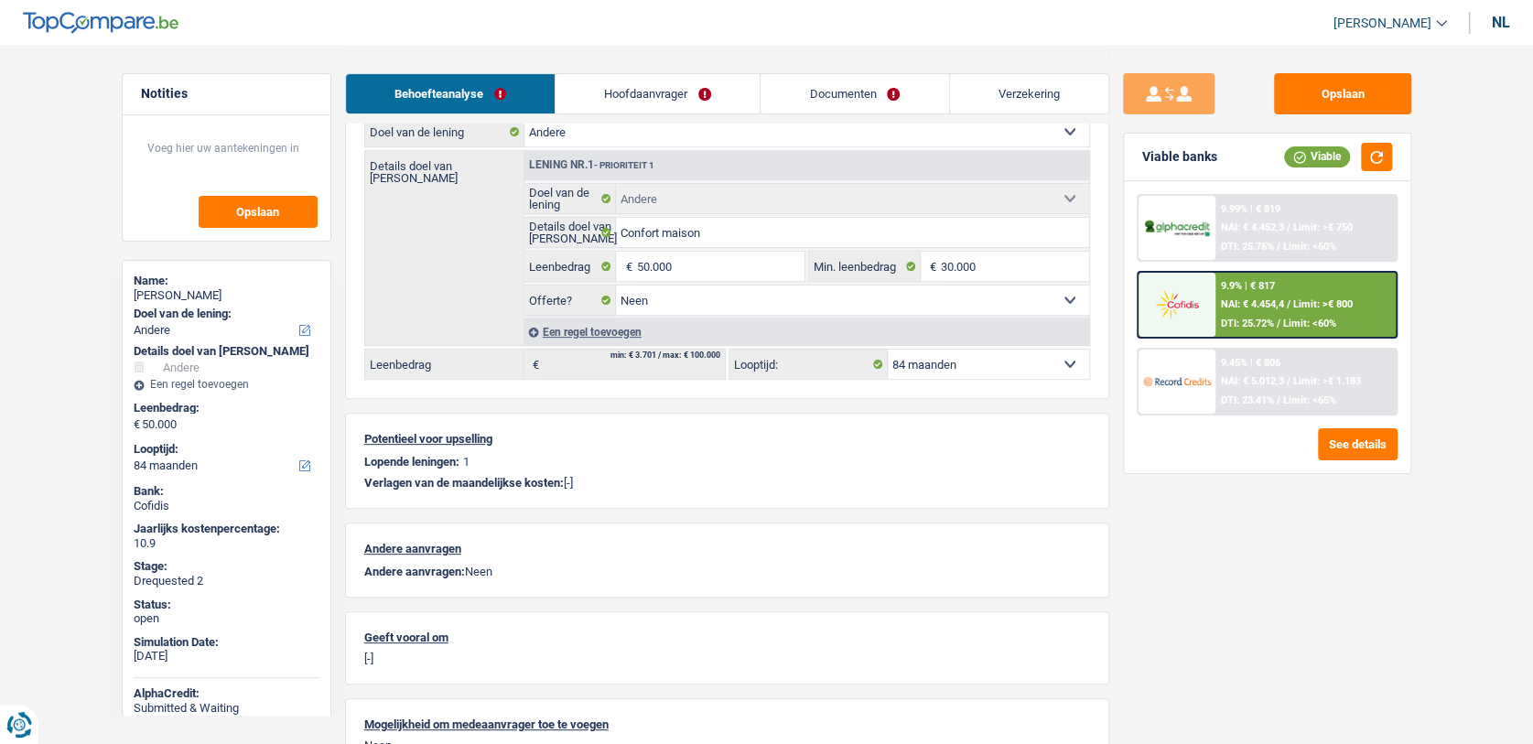
click at [1196, 310] on img at bounding box center [1177, 304] width 68 height 34
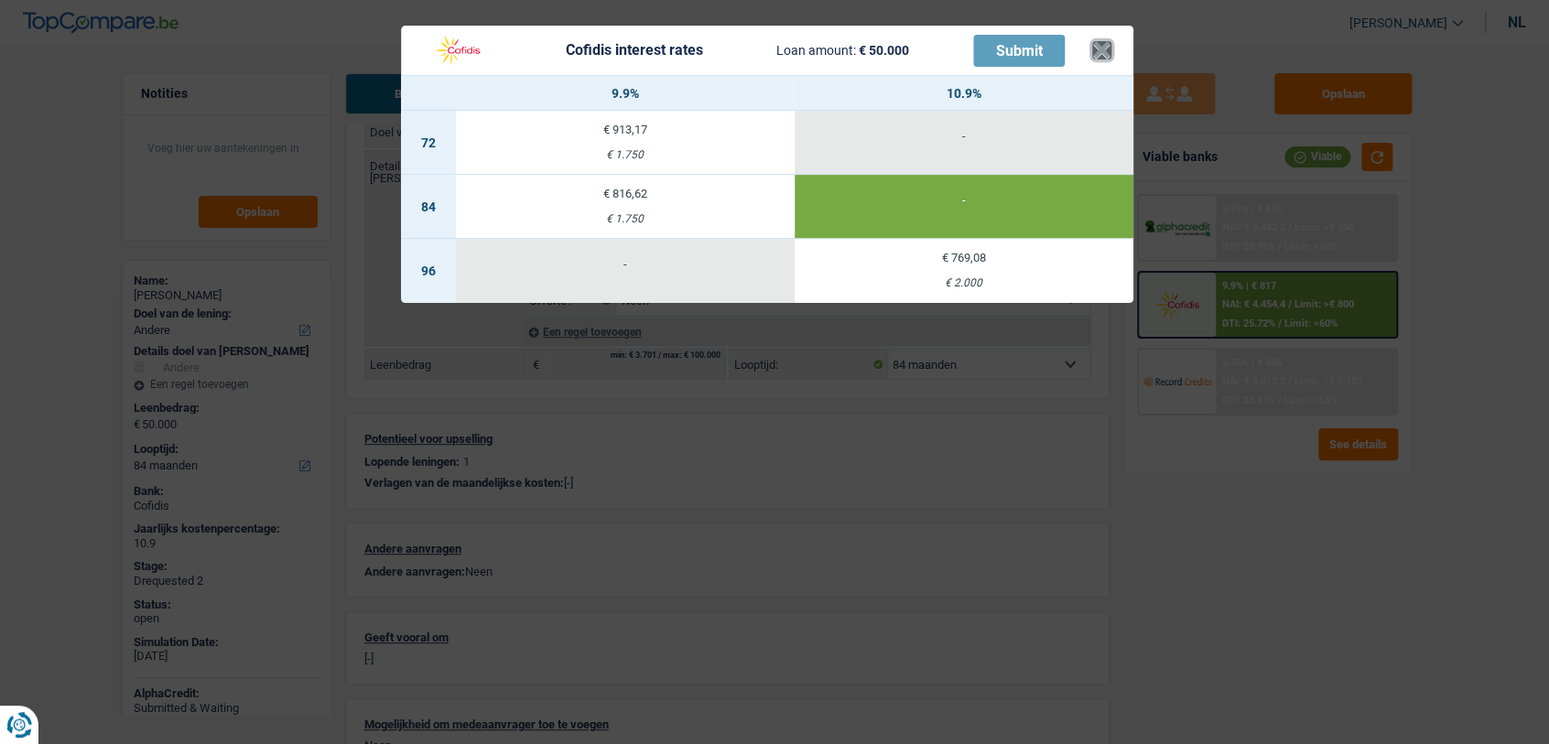
click at [1105, 59] on button "×" at bounding box center [1101, 50] width 19 height 18
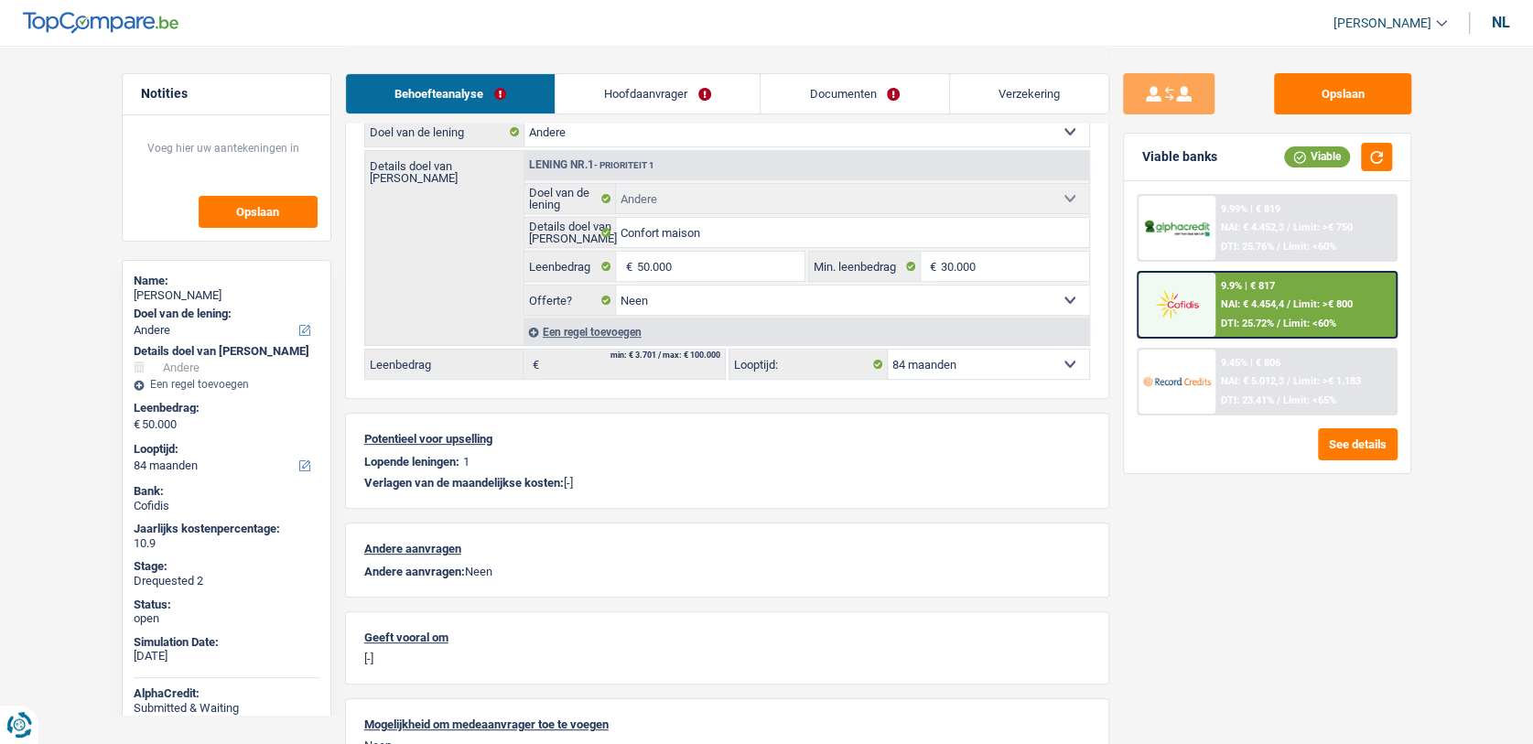
drag, startPoint x: 993, startPoint y: 363, endPoint x: 989, endPoint y: 376, distance: 13.6
click at [993, 363] on select "12 maanden 18 maanden 24 maanden 30 maanden 36 maanden 42 maanden 48 maanden 60…" at bounding box center [988, 364] width 201 height 29
select select "120"
click at [888, 350] on select "12 maanden 18 maanden 24 maanden 30 maanden 36 maanden 42 maanden 48 maanden 60…" at bounding box center [988, 364] width 201 height 29
select select "120"
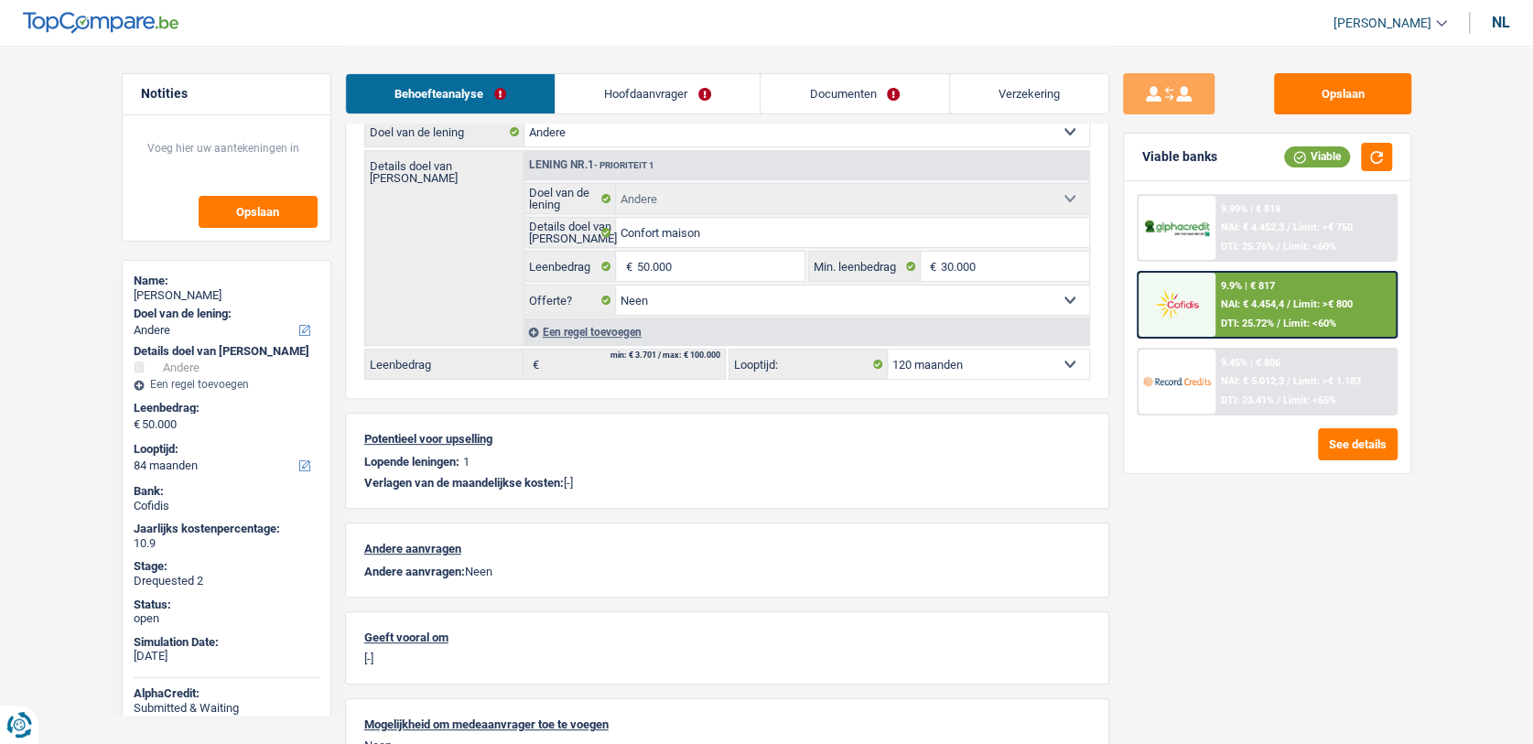
select select "120"
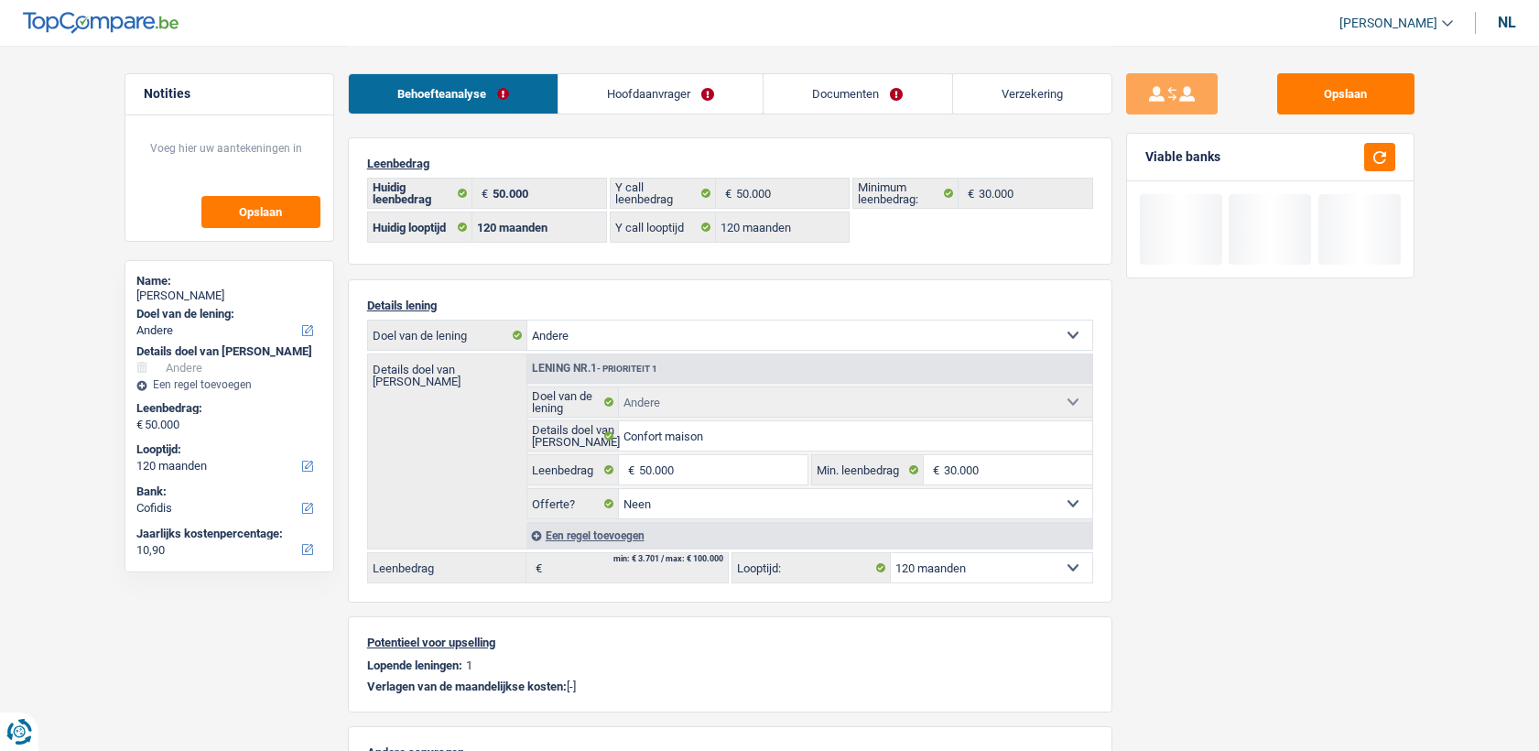
select select "other"
select select "120"
select select "cofidis"
select select "120"
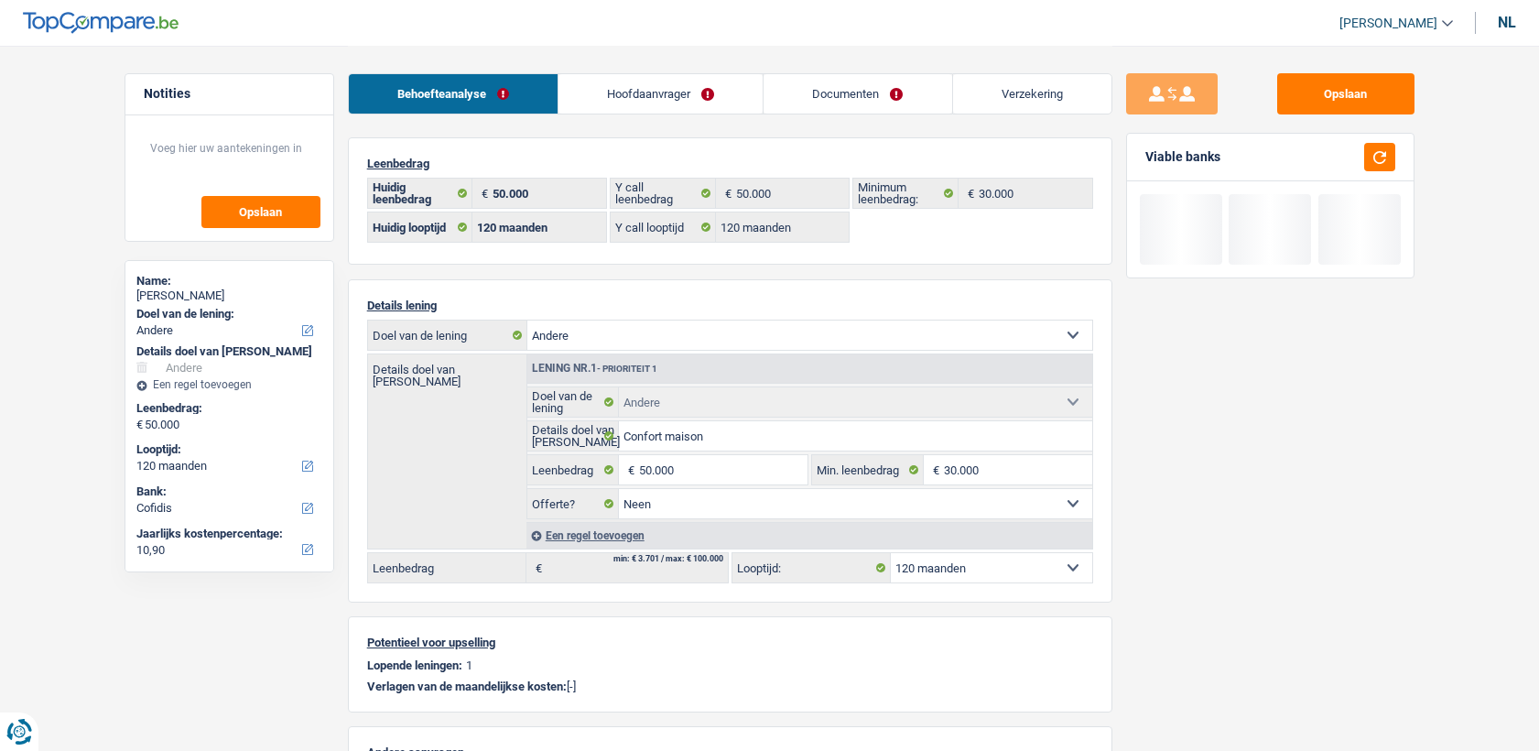
select select "120"
select select "other"
select select "false"
select select "120"
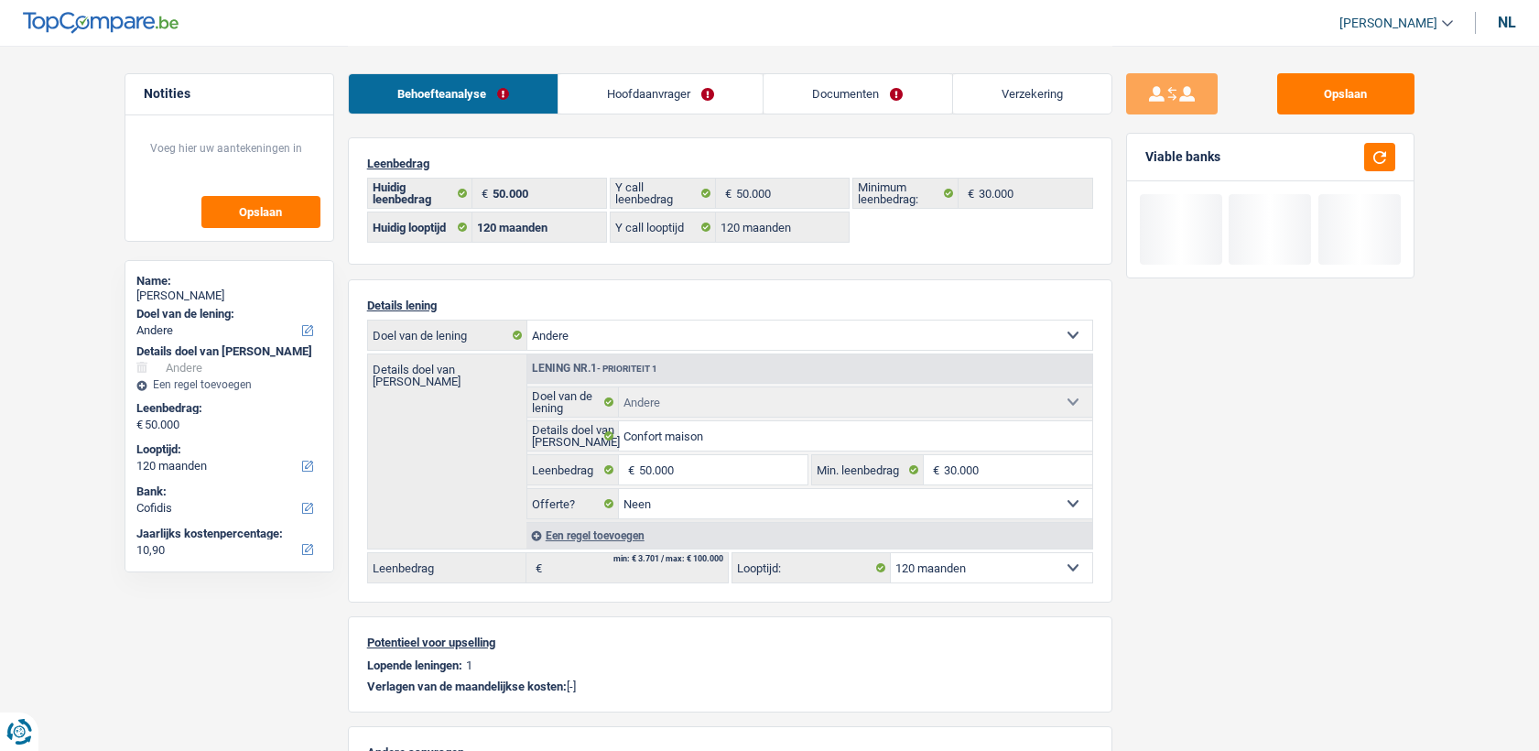
select select "32"
select select "single"
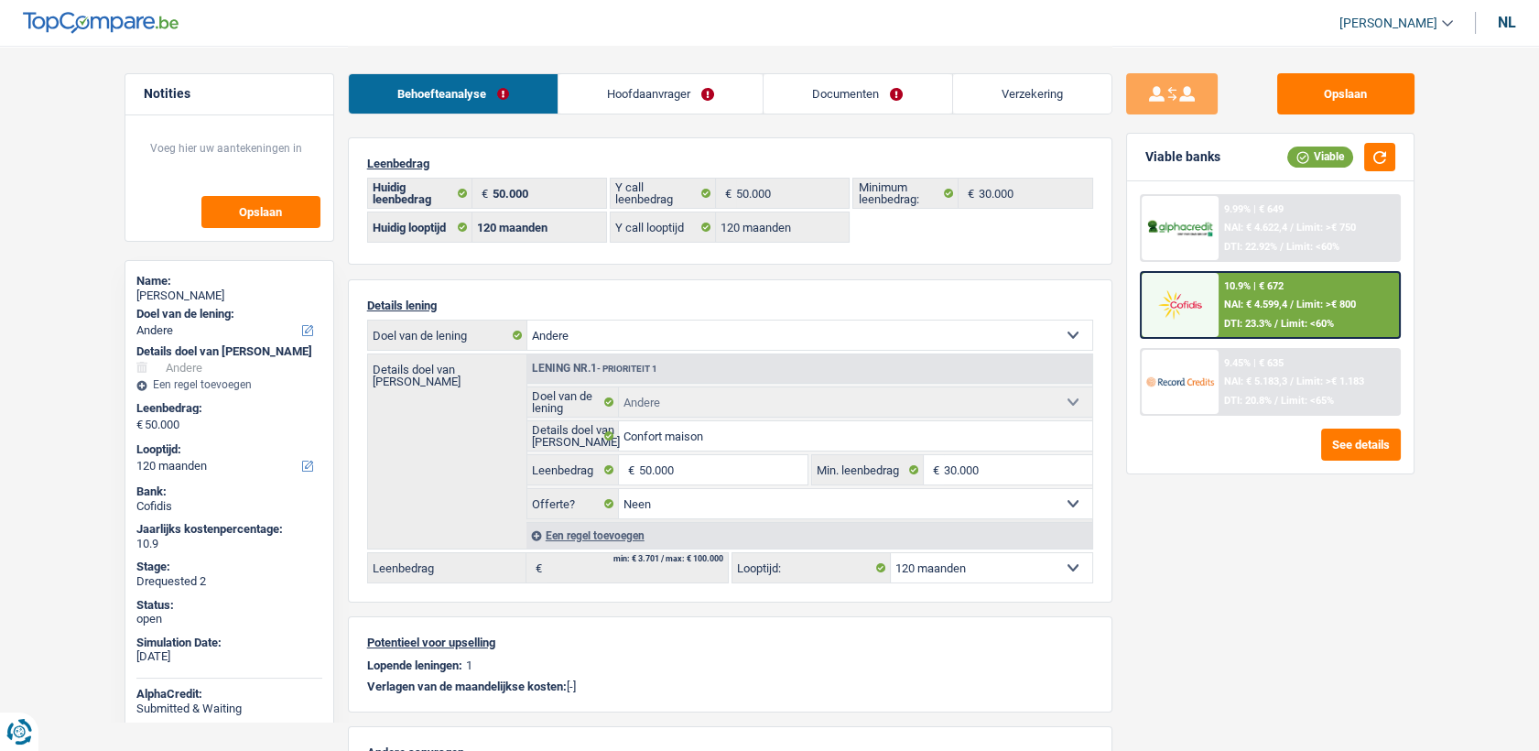
click at [595, 95] on link "Hoofdaanvrager" at bounding box center [660, 93] width 204 height 39
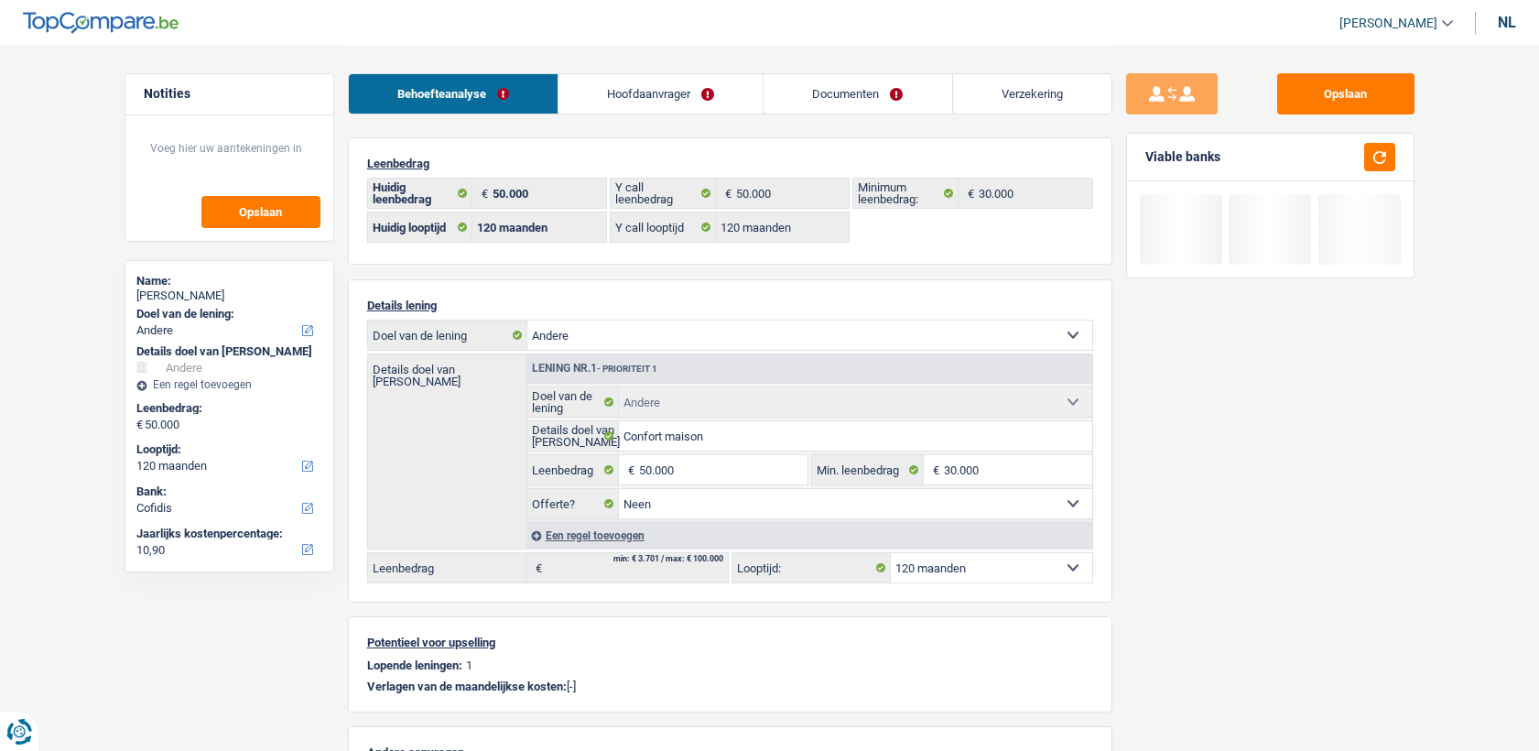
select select "other"
select select "120"
select select "cofidis"
select select "120"
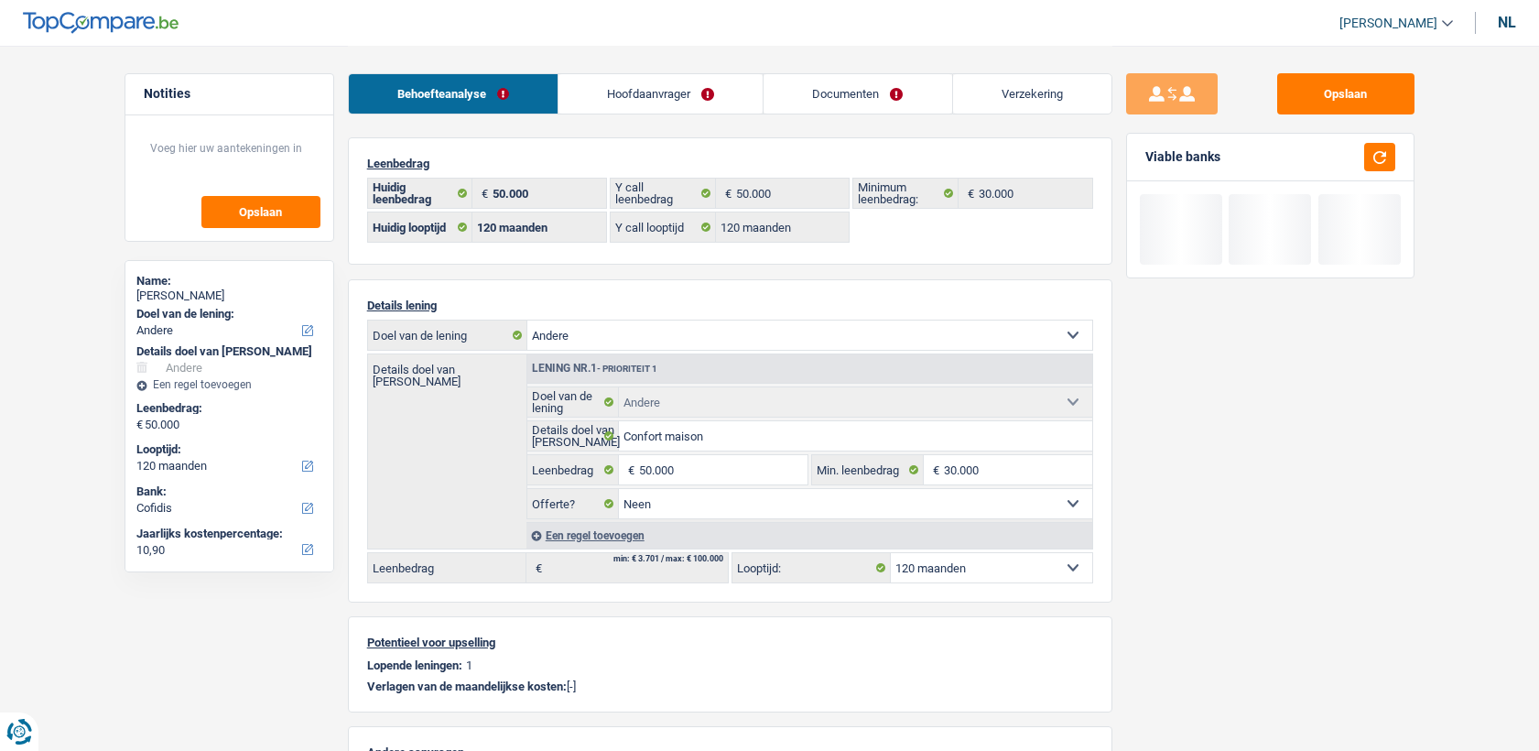
select select "120"
select select "other"
select select "false"
select select "120"
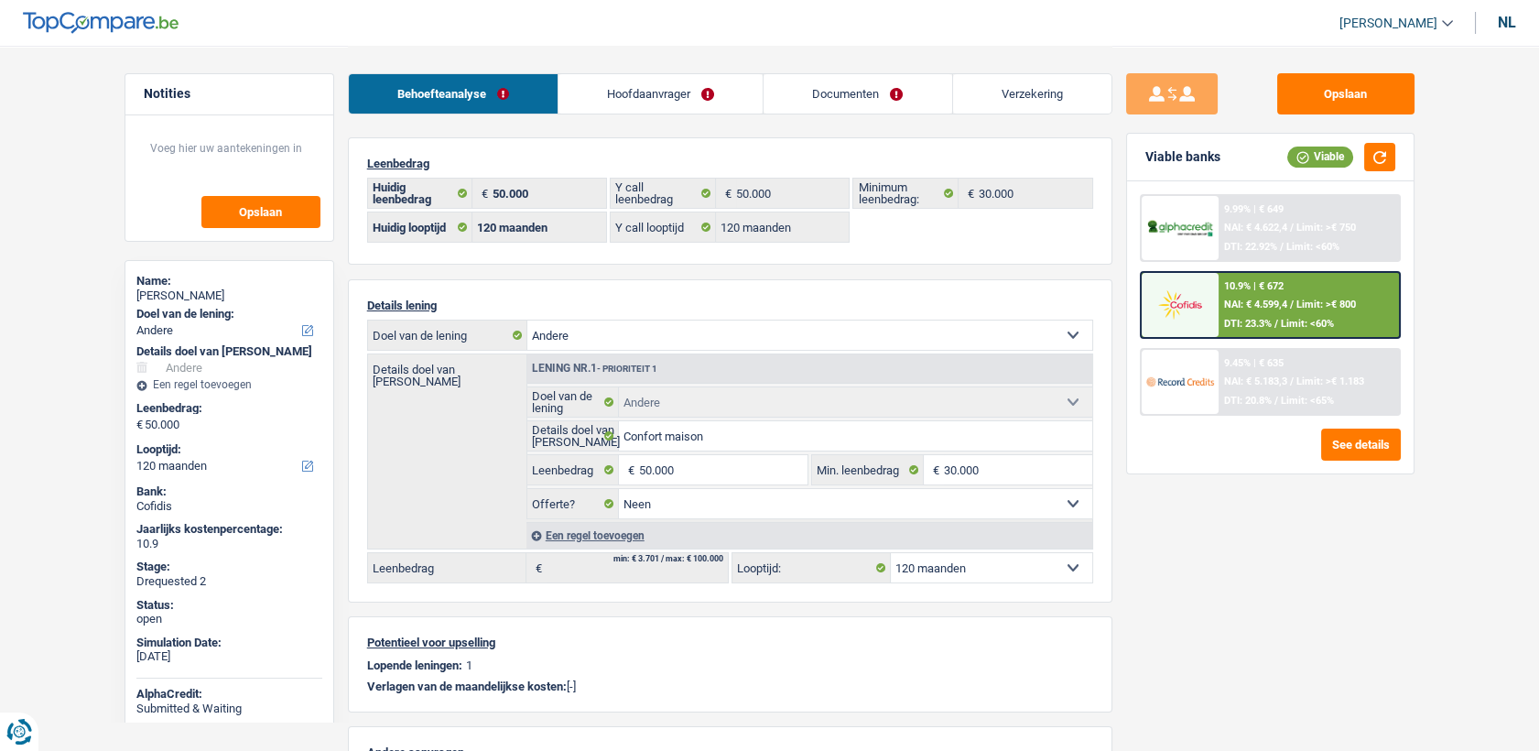
click at [671, 106] on link "Hoofdaanvrager" at bounding box center [660, 93] width 204 height 39
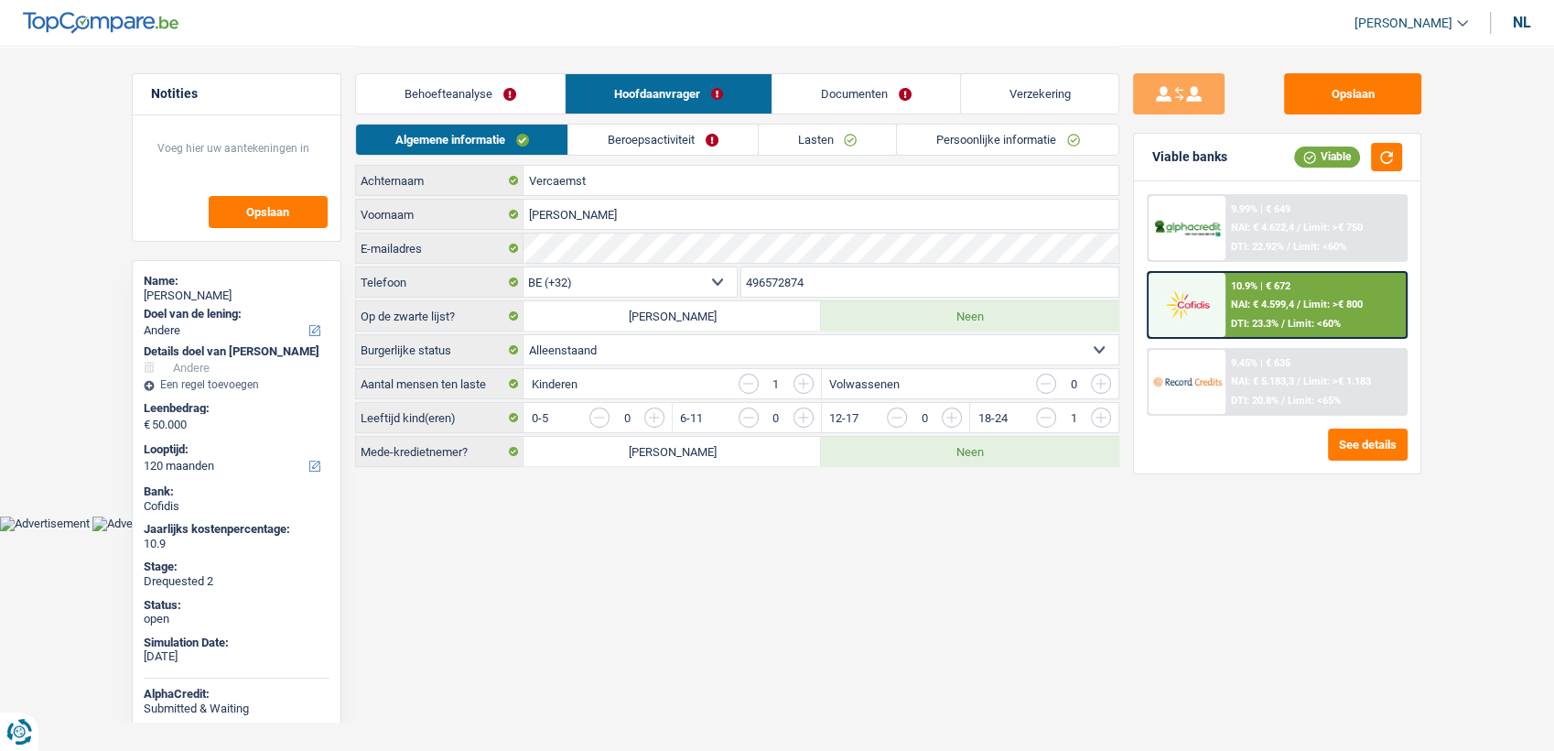
click at [1003, 128] on link "Persoonlijke informatie" at bounding box center [1008, 139] width 222 height 30
